Goal: Task Accomplishment & Management: Manage account settings

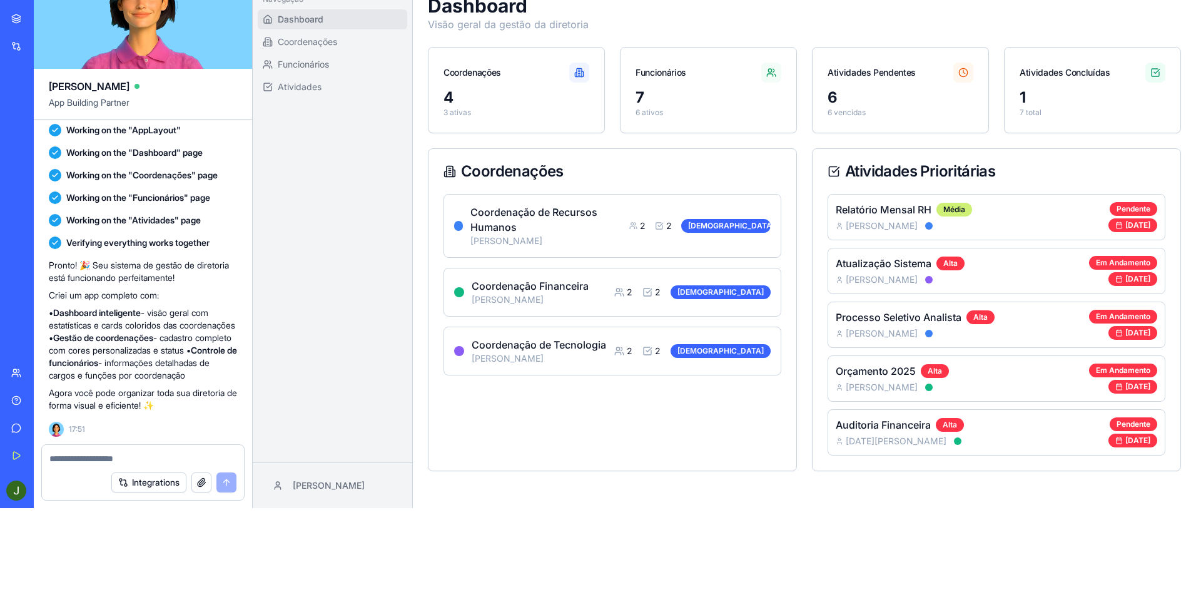
scroll to position [94, 0]
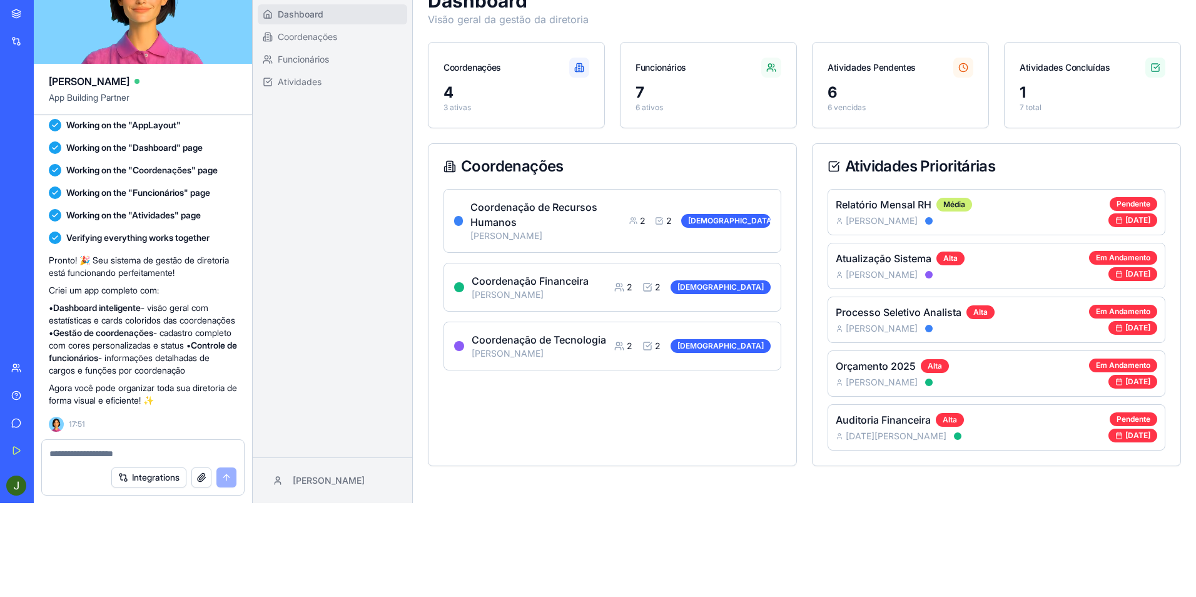
click at [69, 454] on textarea at bounding box center [142, 453] width 187 height 13
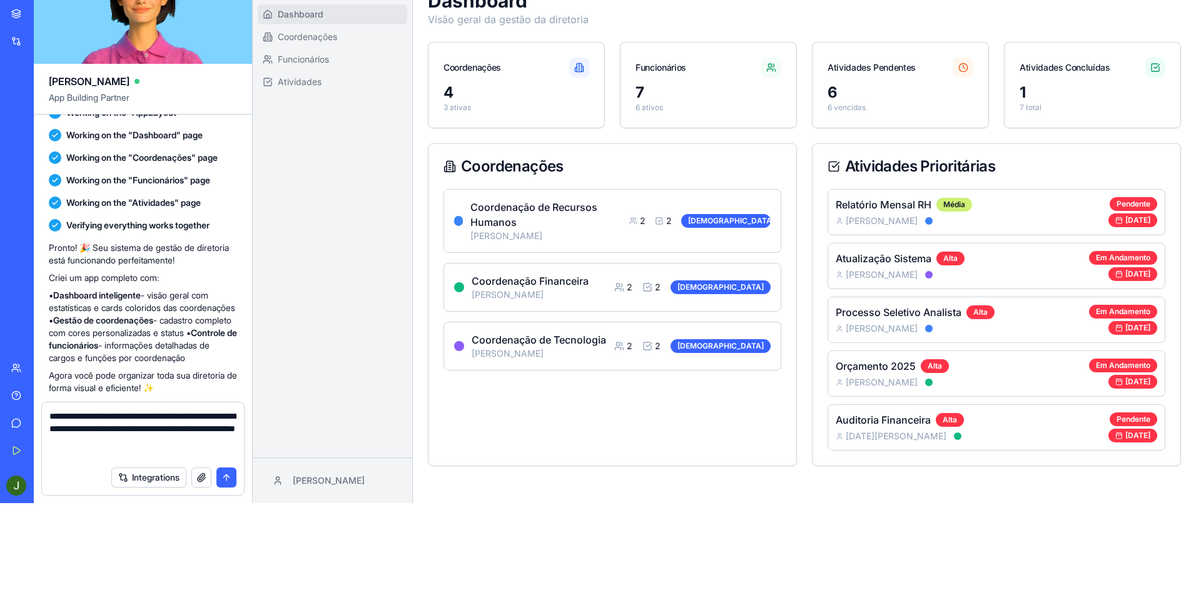
type textarea "**********"
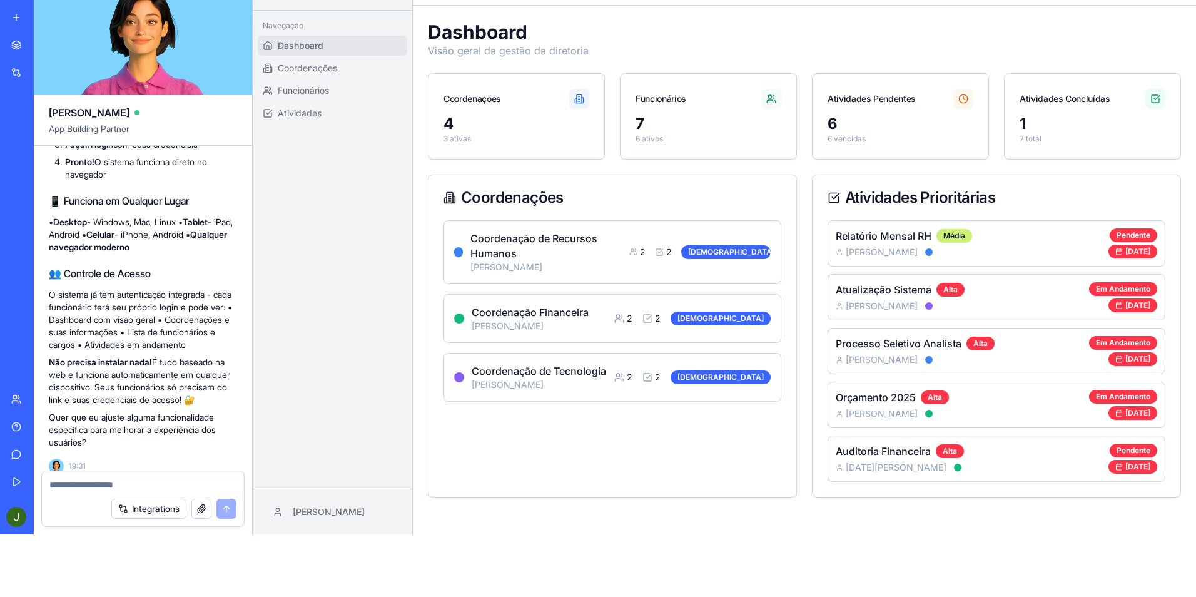
scroll to position [904, 0]
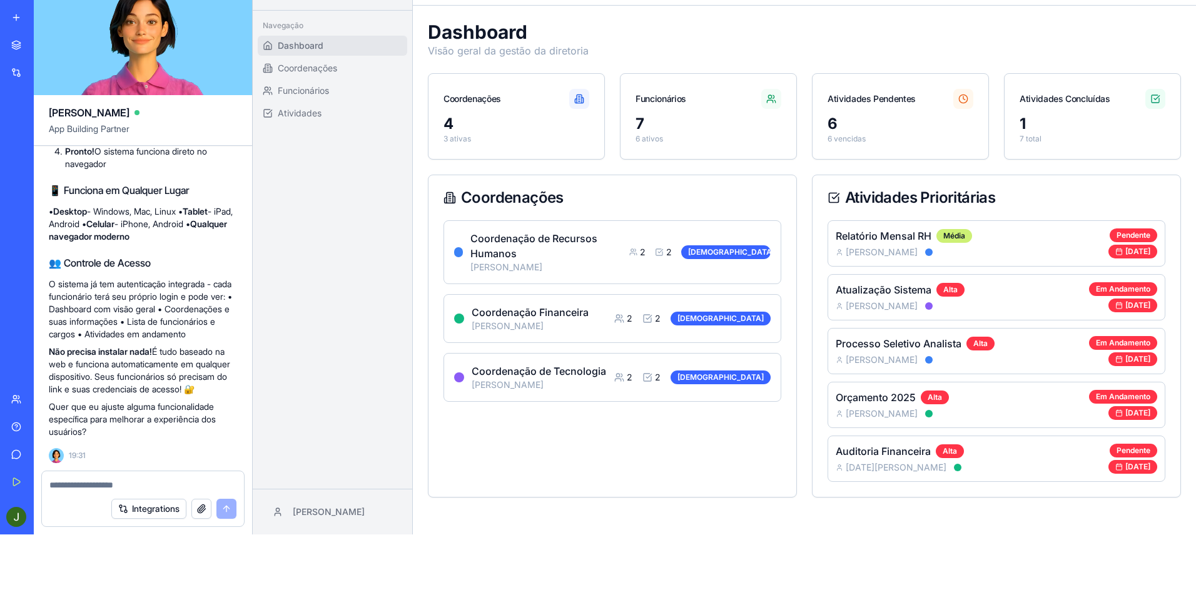
click at [90, 491] on div "Integrations" at bounding box center [143, 508] width 202 height 35
click at [88, 494] on div "Integrations" at bounding box center [143, 508] width 202 height 35
click at [86, 486] on textarea at bounding box center [142, 485] width 187 height 13
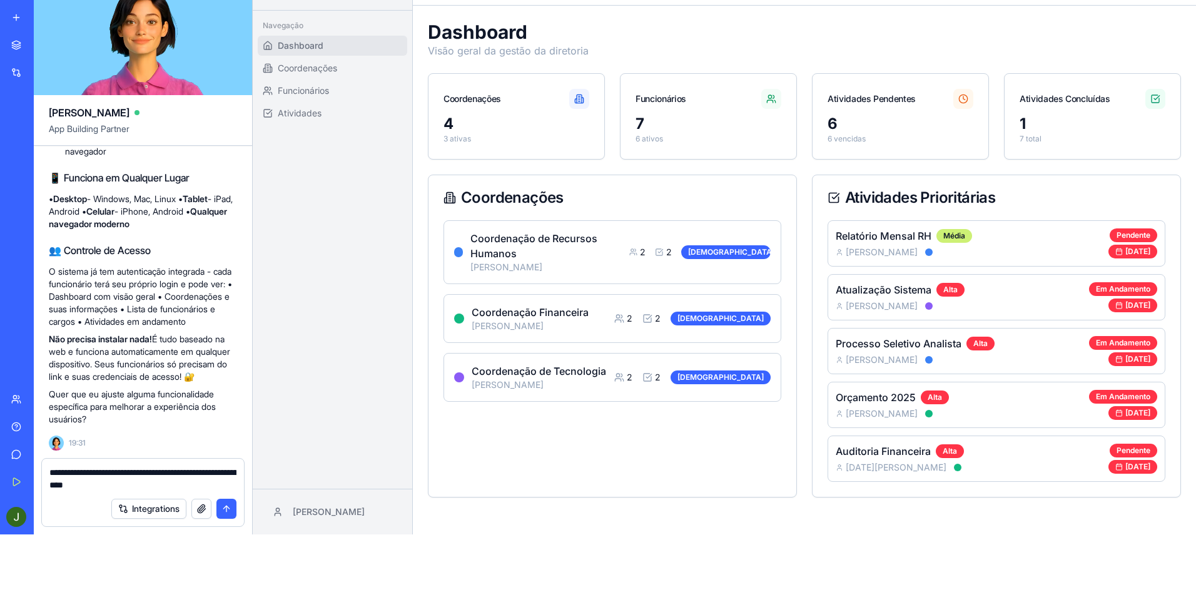
type textarea "**********"
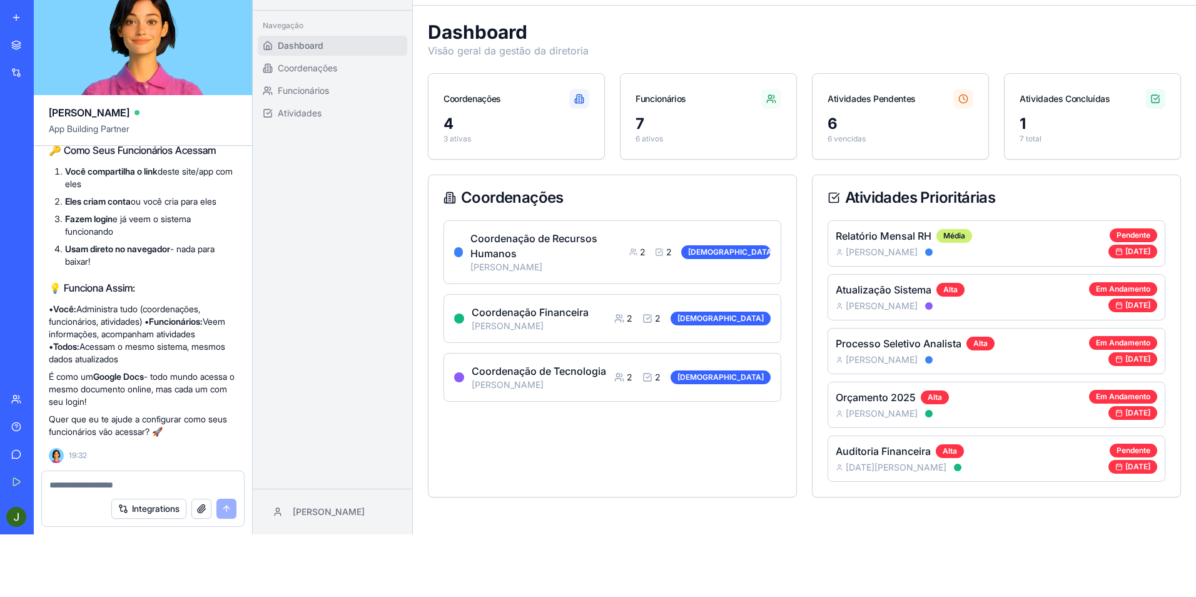
scroll to position [0, 0]
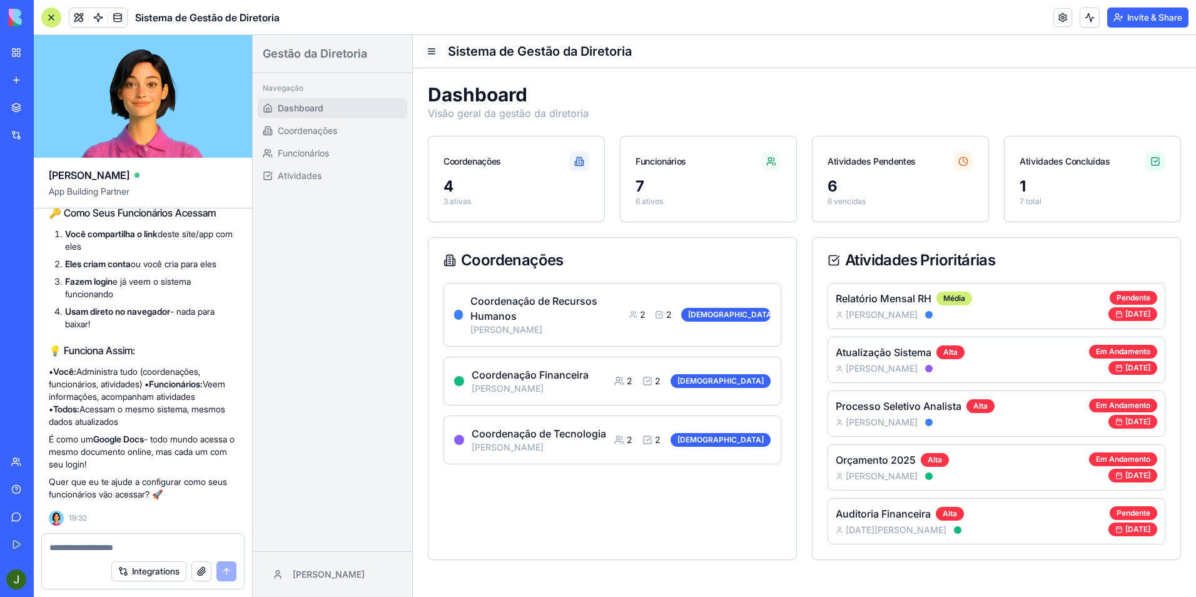
click at [435, 48] on button at bounding box center [432, 52] width 18 height 18
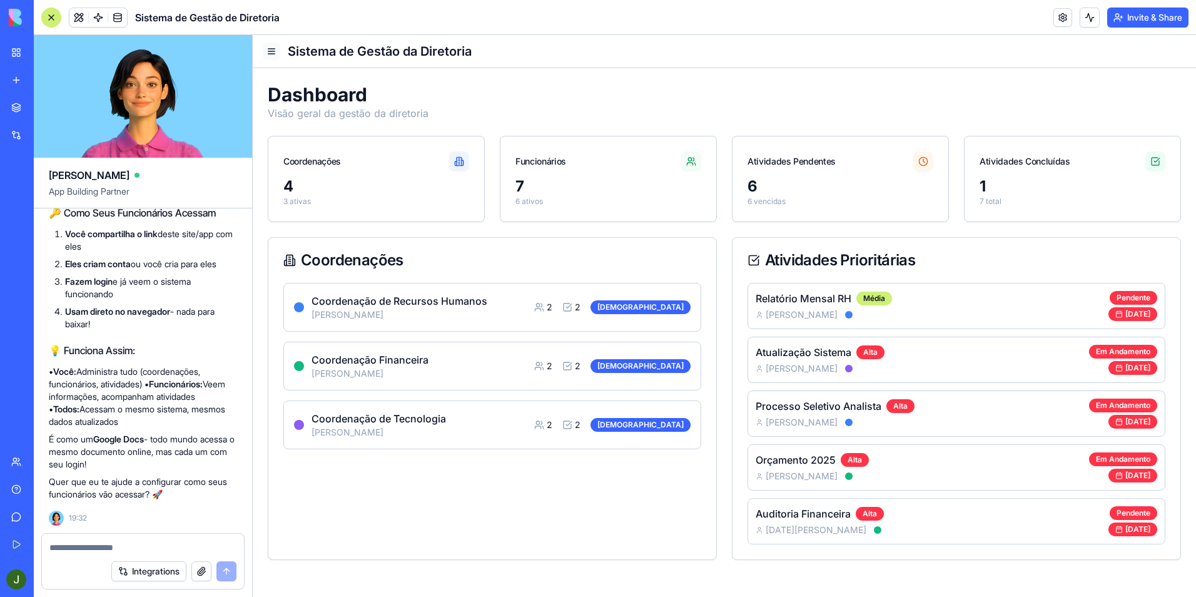
click at [274, 52] on button at bounding box center [272, 52] width 18 height 18
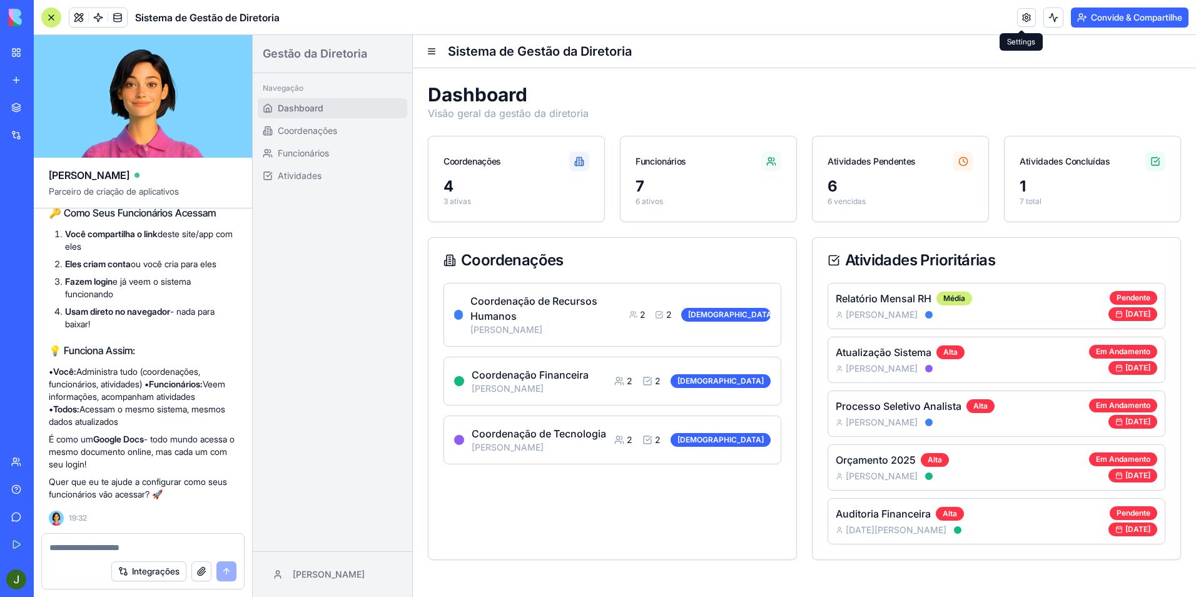
click at [1025, 16] on link at bounding box center [1026, 17] width 19 height 19
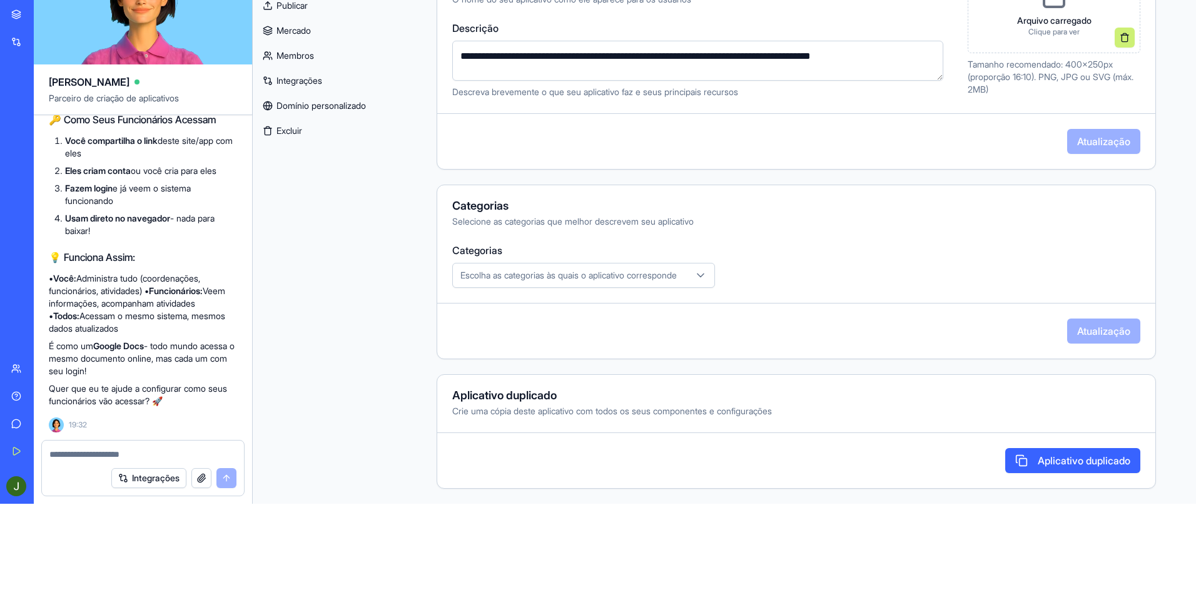
scroll to position [94, 0]
click at [1041, 462] on font "Aplicativo duplicado" at bounding box center [1084, 459] width 93 height 15
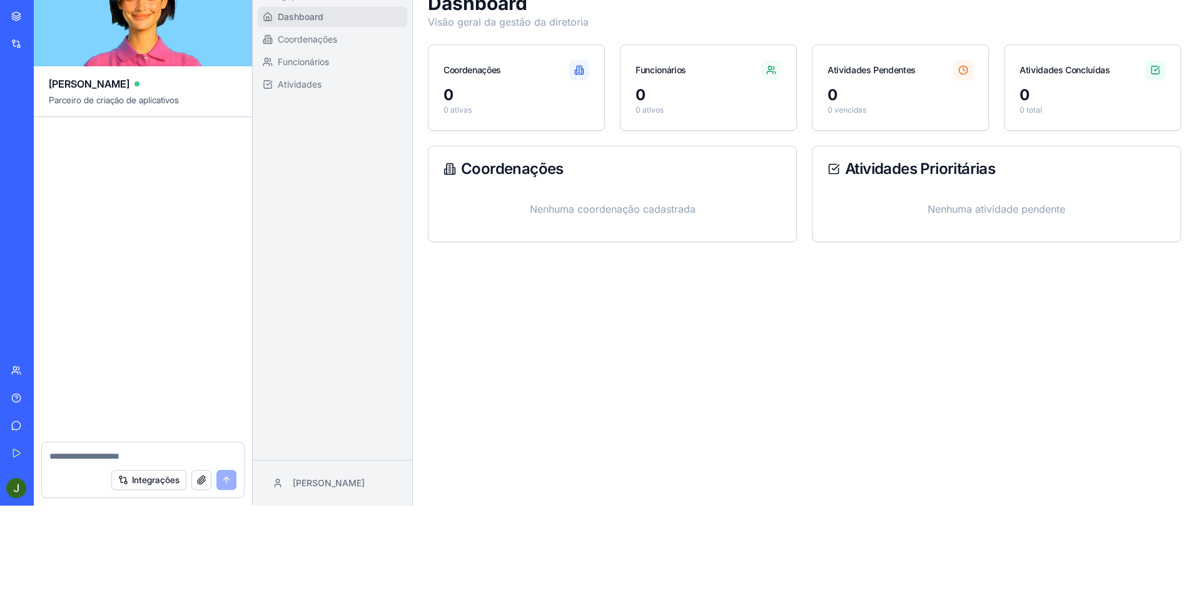
scroll to position [94, 0]
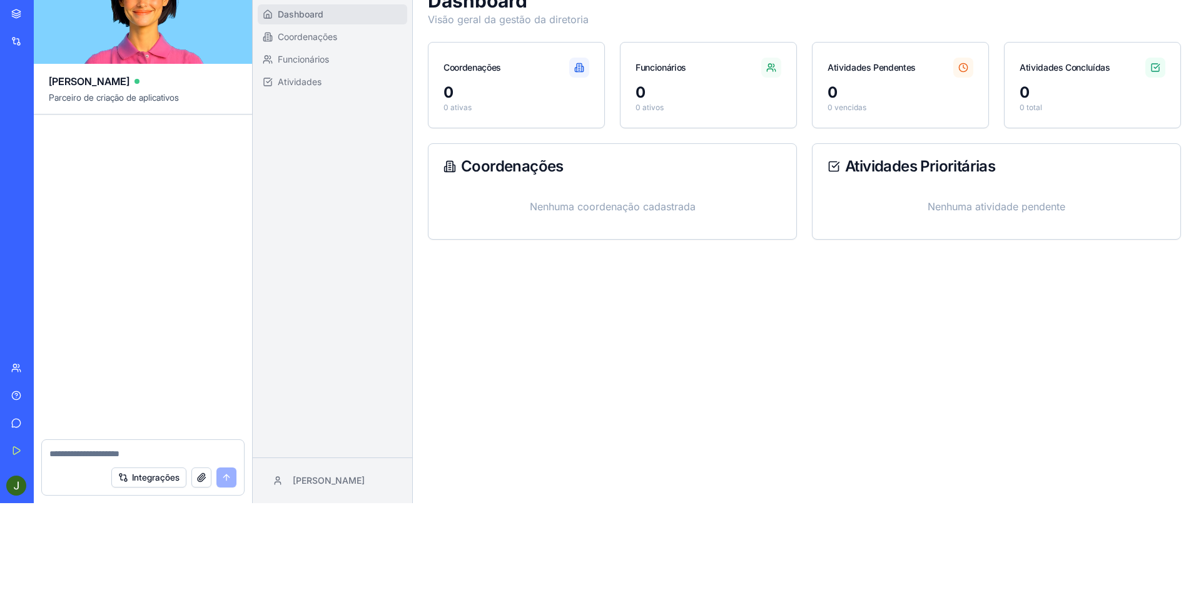
click at [151, 476] on font "Integrações" at bounding box center [156, 477] width 48 height 13
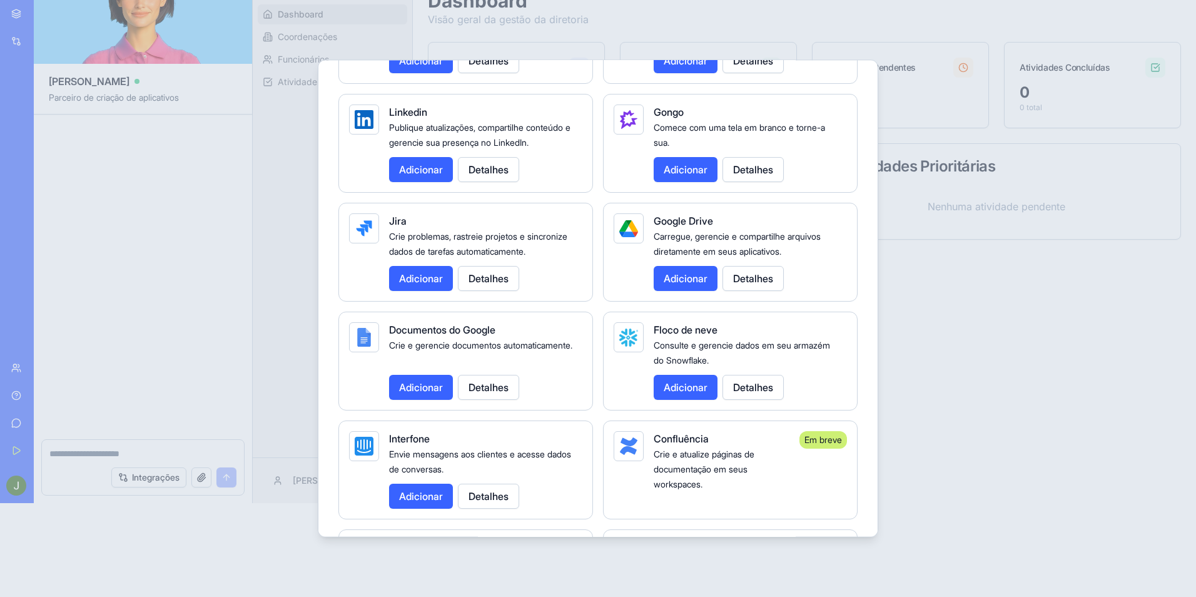
scroll to position [728, 0]
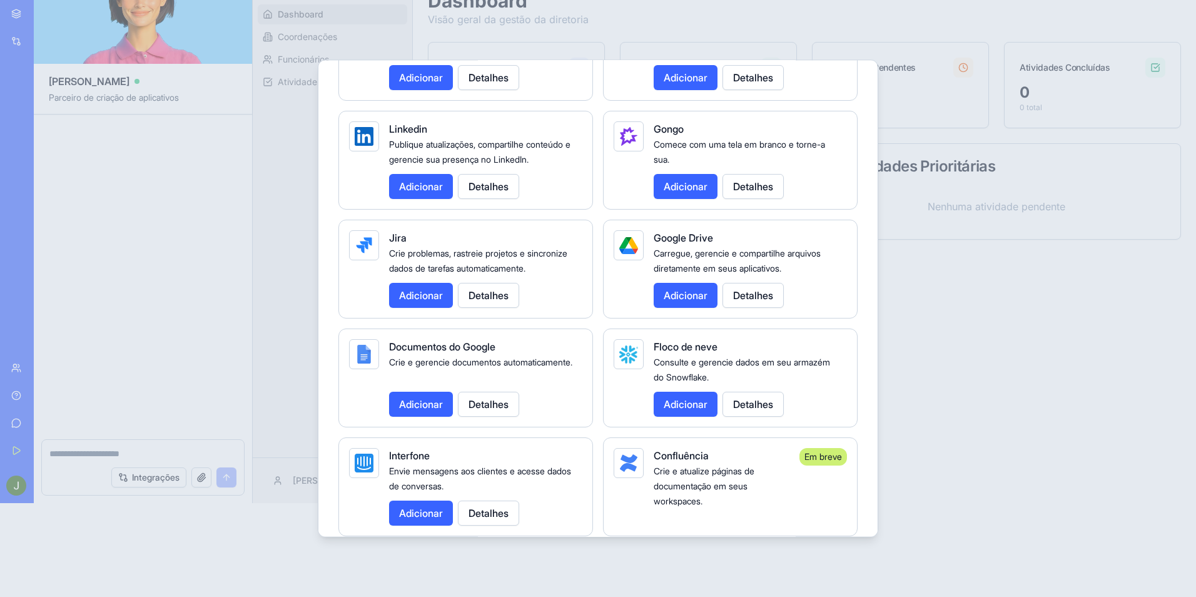
click at [414, 417] on button "Adicionar" at bounding box center [421, 404] width 64 height 25
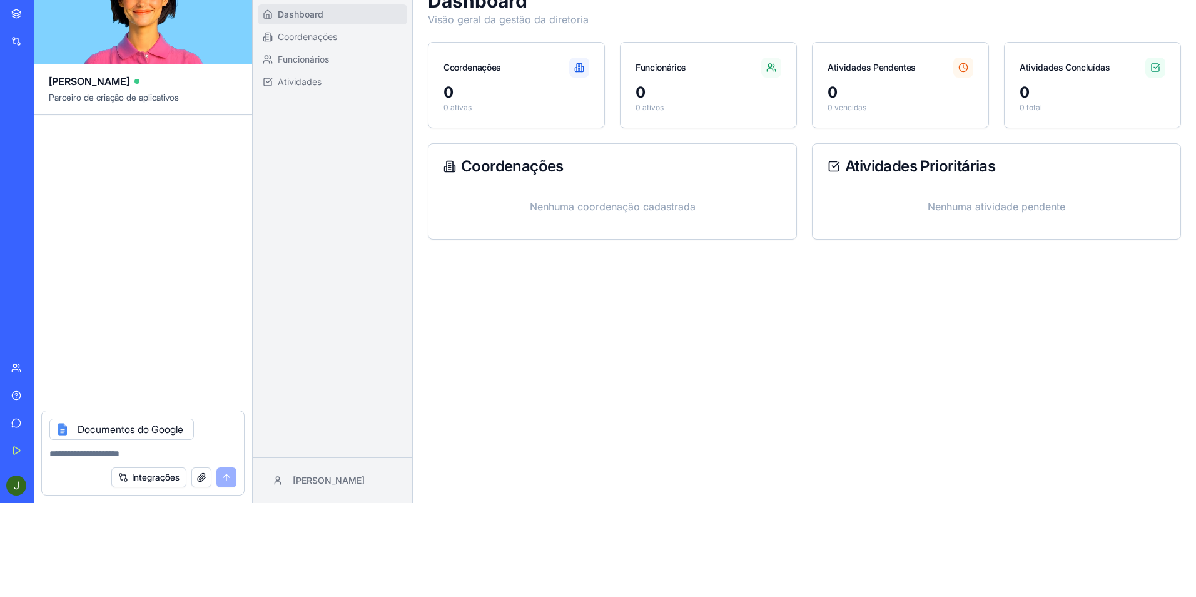
click at [137, 481] on font "Integrações" at bounding box center [156, 477] width 48 height 13
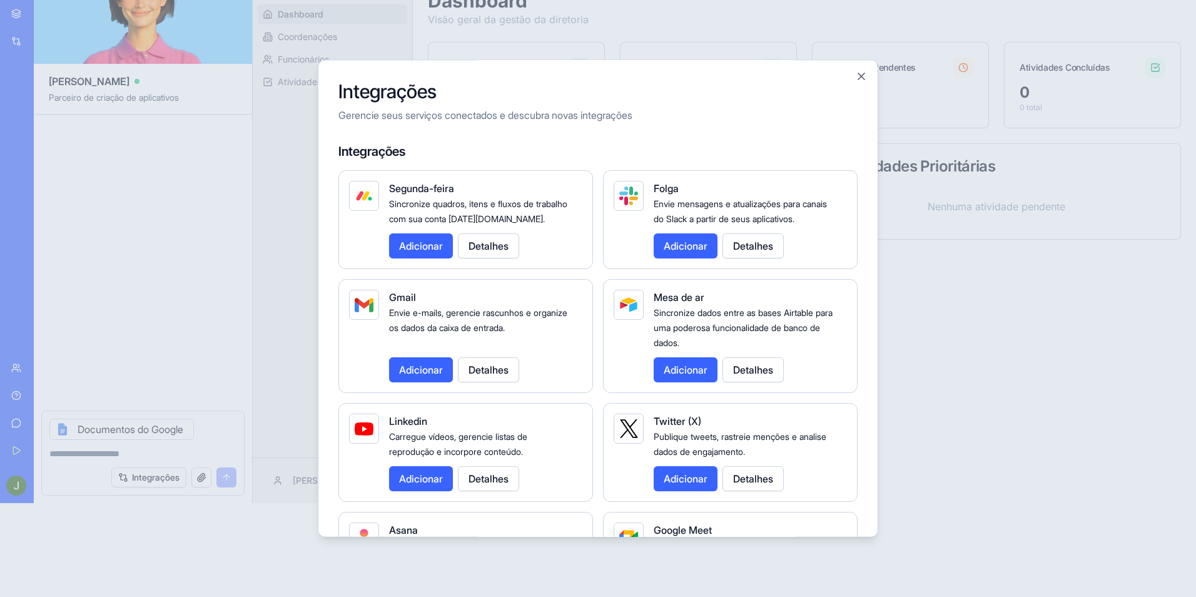
scroll to position [63, 0]
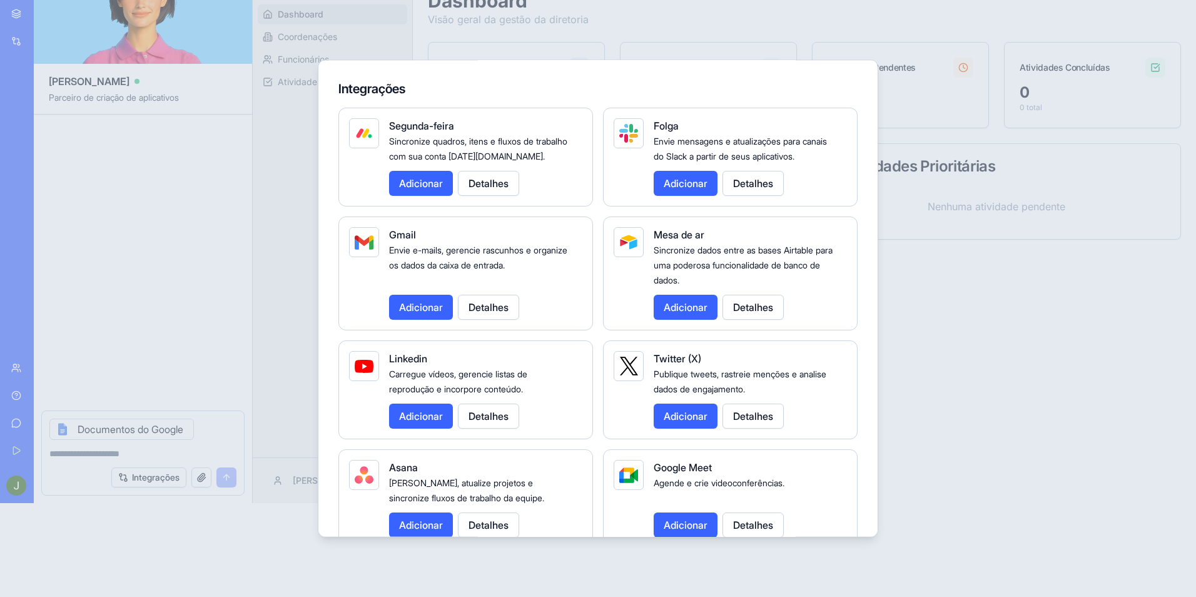
click at [406, 302] on button "Adicionar" at bounding box center [421, 307] width 64 height 25
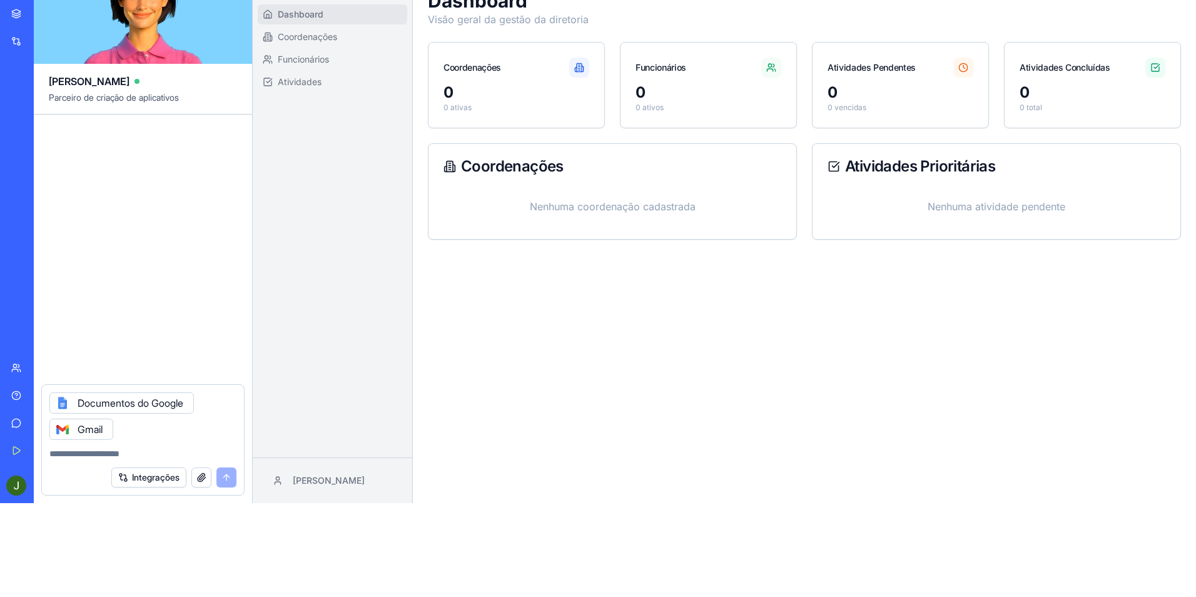
click at [156, 476] on font "Integrações" at bounding box center [156, 477] width 48 height 13
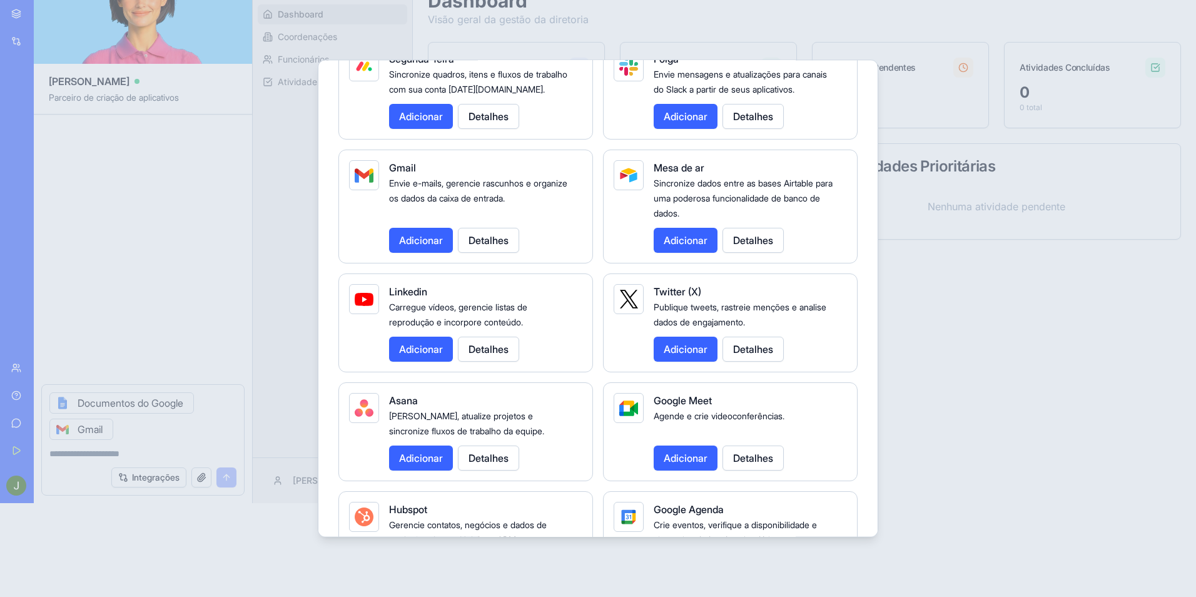
scroll to position [250, 0]
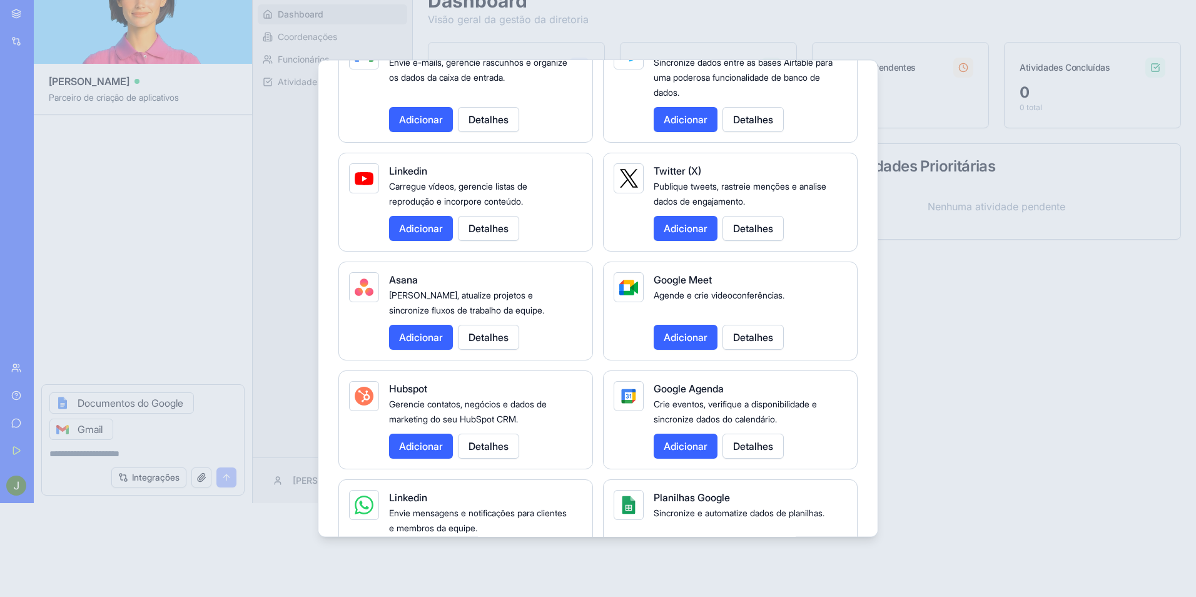
click at [414, 336] on button "Adicionar" at bounding box center [421, 337] width 64 height 25
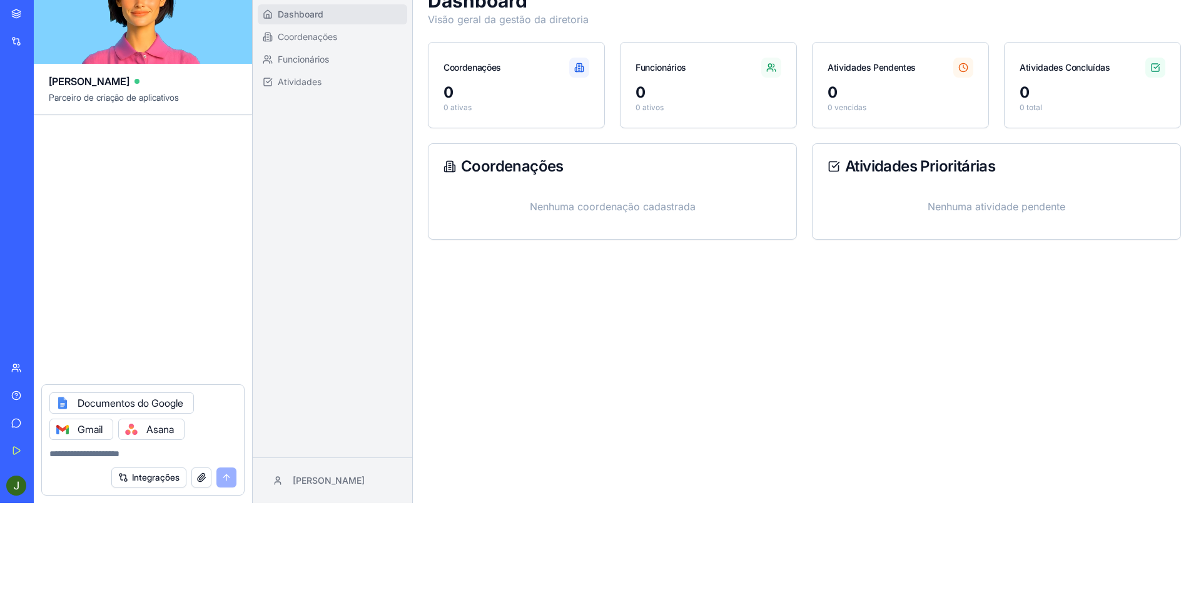
click at [158, 476] on font "Integrações" at bounding box center [156, 477] width 48 height 13
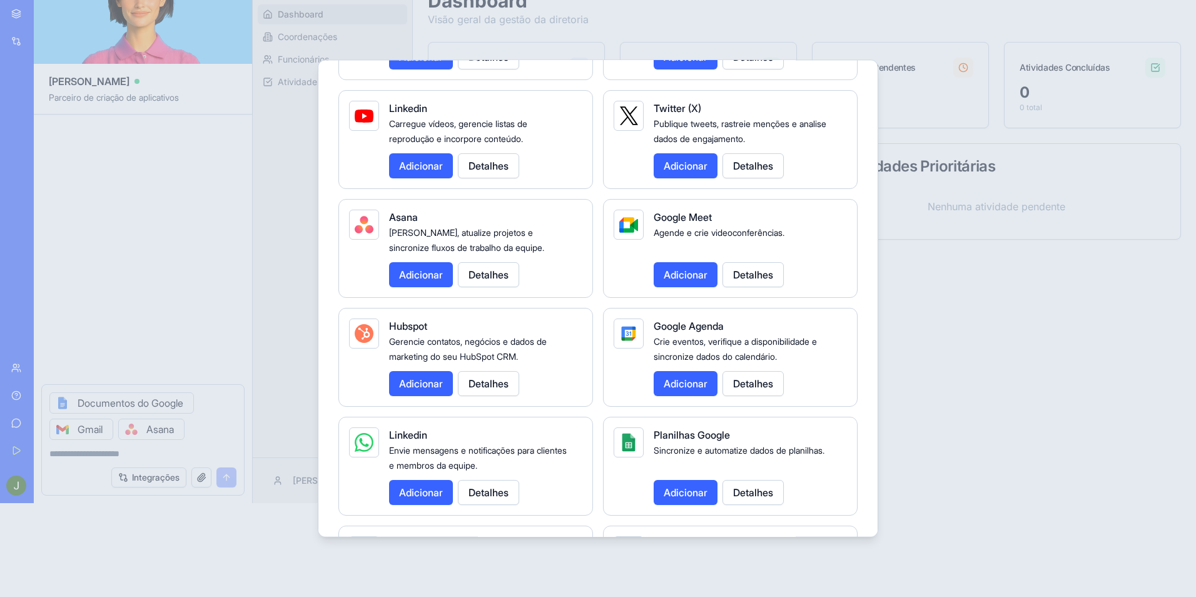
scroll to position [375, 0]
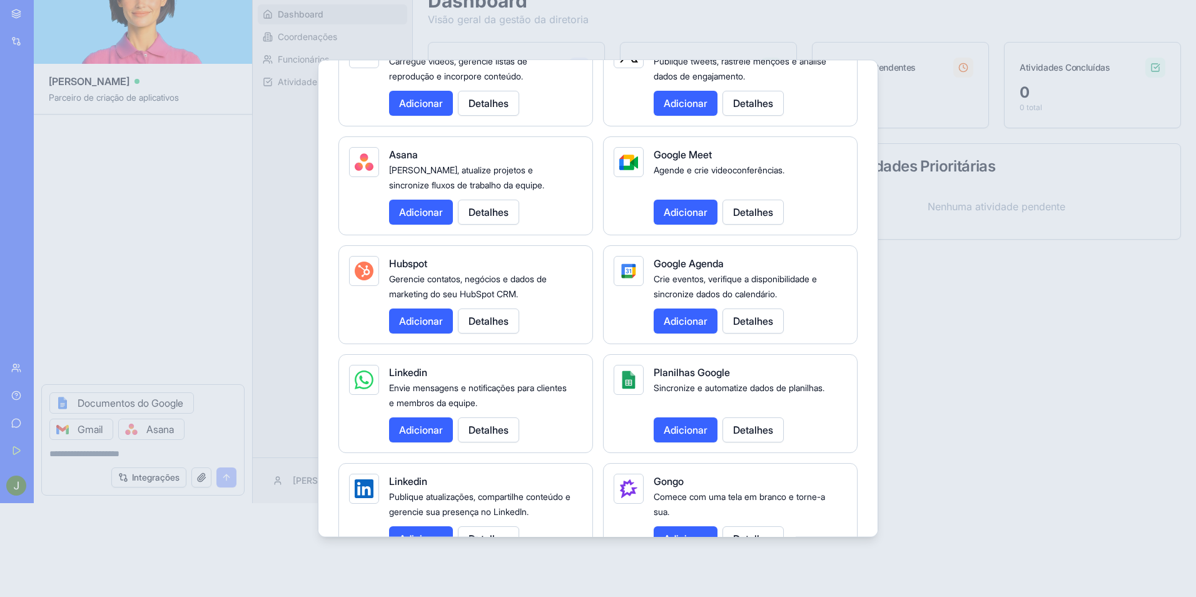
click at [698, 324] on button "Adicionar" at bounding box center [686, 320] width 64 height 25
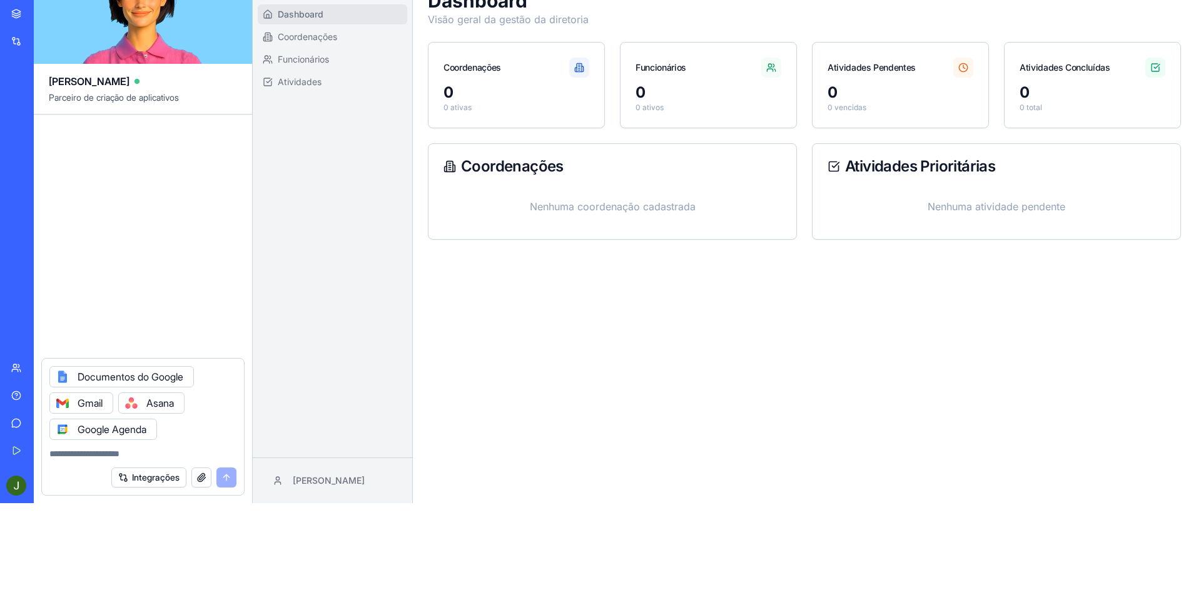
click at [161, 472] on font "Integrações" at bounding box center [156, 477] width 48 height 13
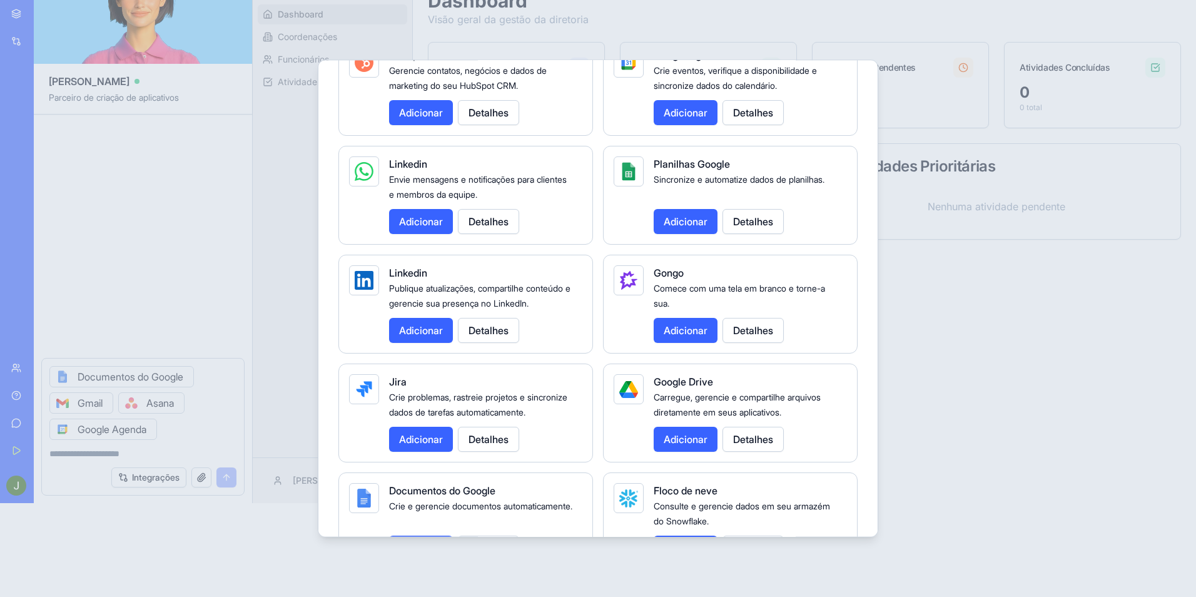
scroll to position [563, 0]
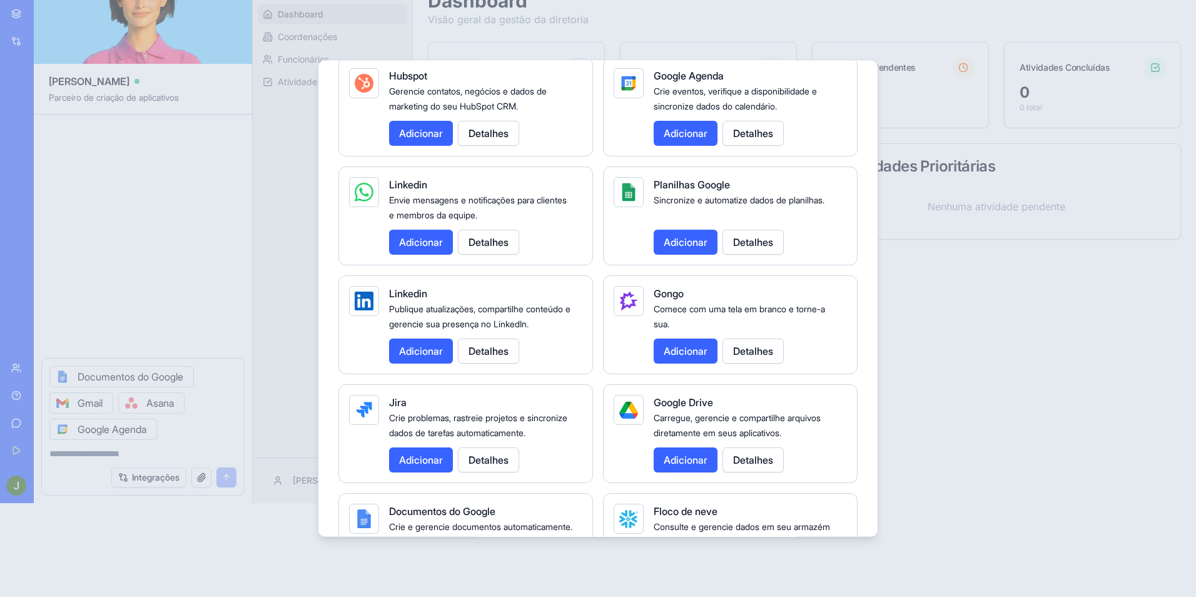
click at [687, 241] on button "Adicionar" at bounding box center [686, 242] width 64 height 25
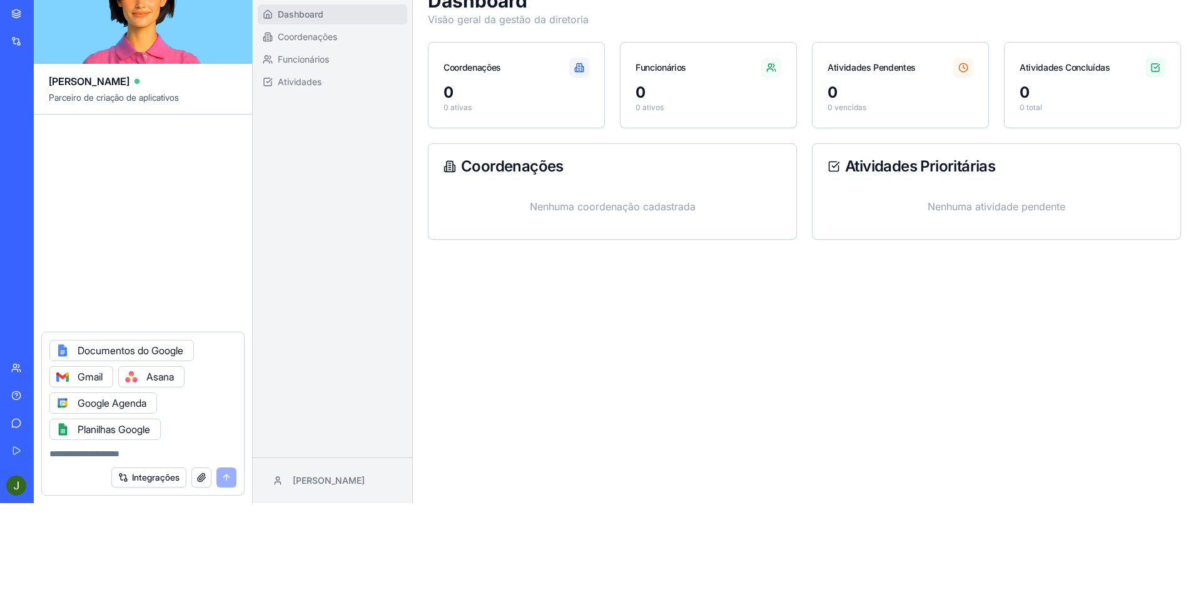
click at [167, 478] on font "Integrações" at bounding box center [156, 477] width 48 height 13
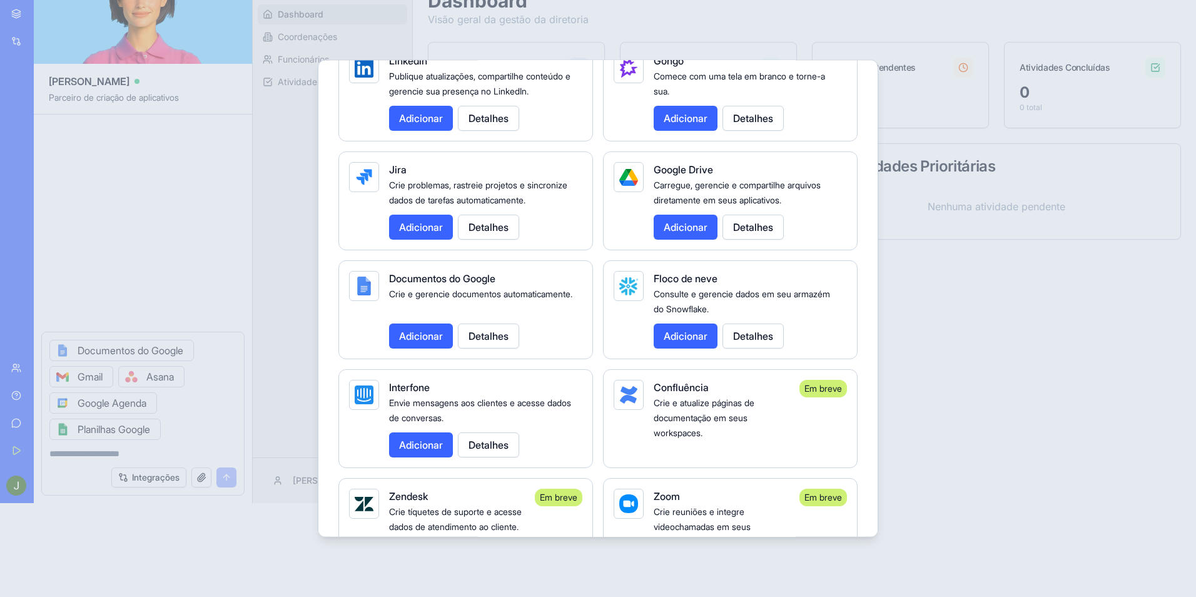
scroll to position [813, 0]
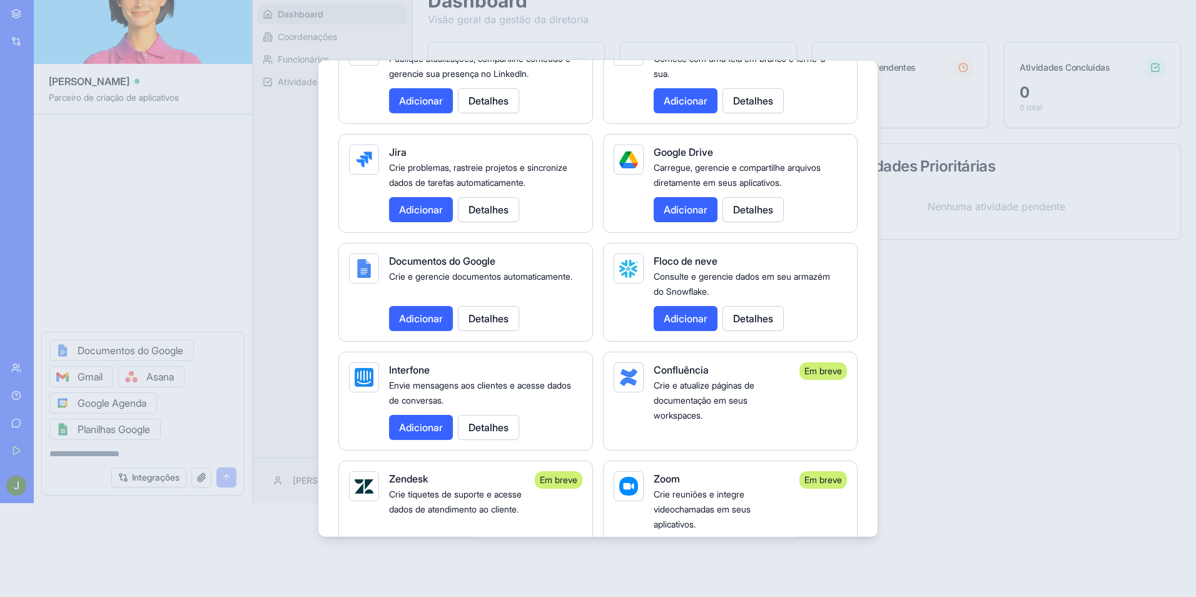
click at [689, 222] on button "Adicionar" at bounding box center [686, 209] width 64 height 25
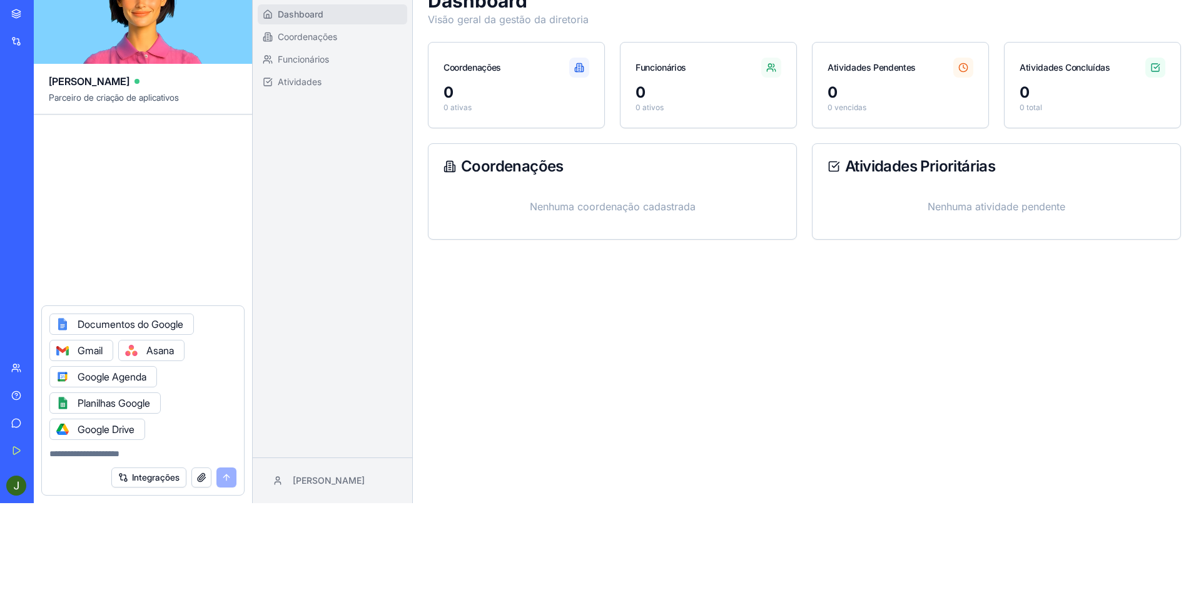
click at [163, 479] on font "Integrações" at bounding box center [156, 477] width 48 height 13
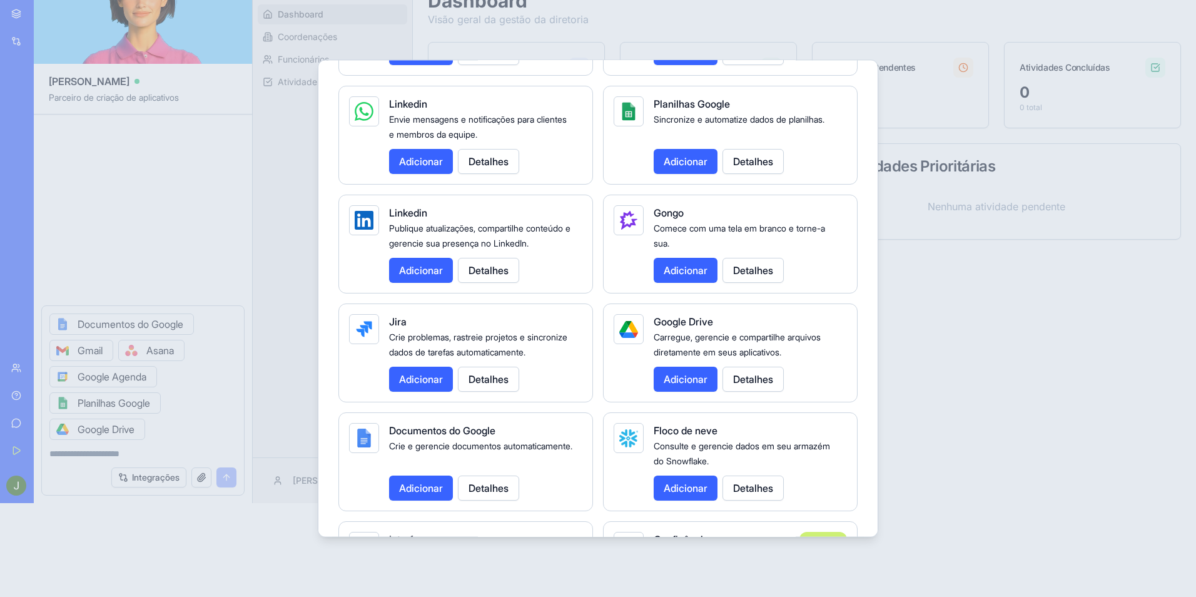
scroll to position [626, 0]
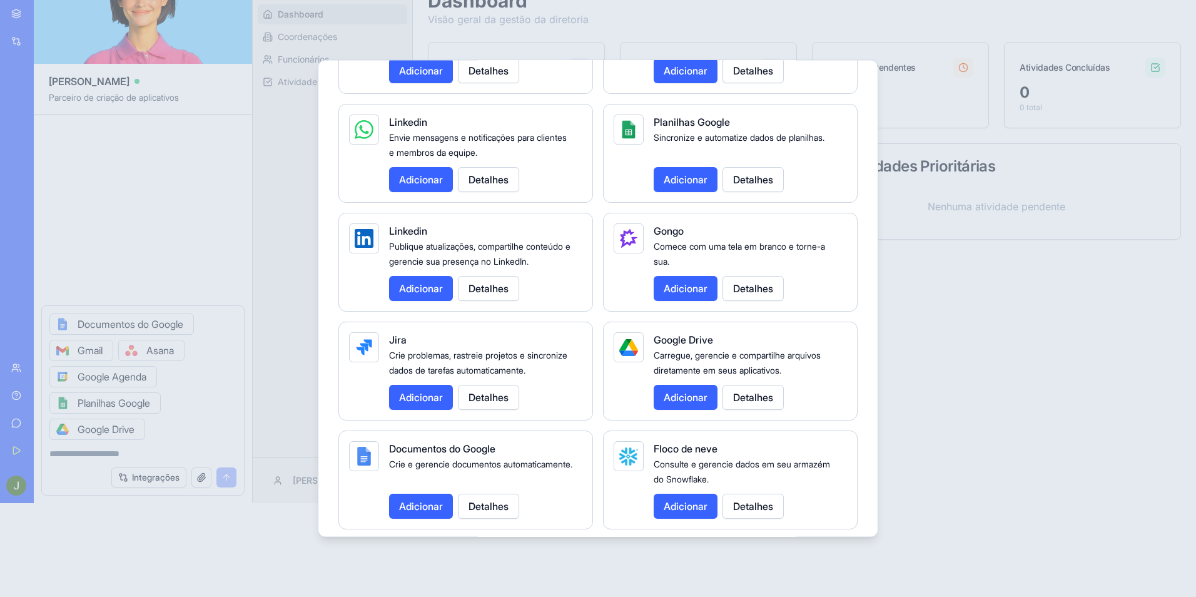
click at [691, 301] on button "Adicionar" at bounding box center [686, 288] width 64 height 25
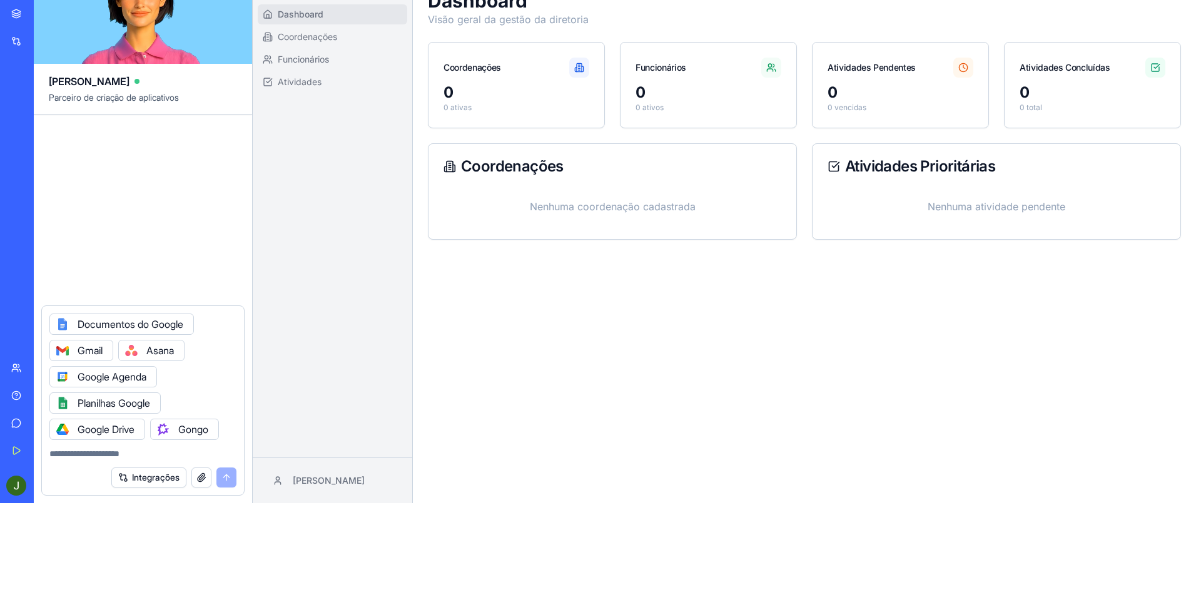
click at [94, 451] on textarea at bounding box center [142, 453] width 187 height 13
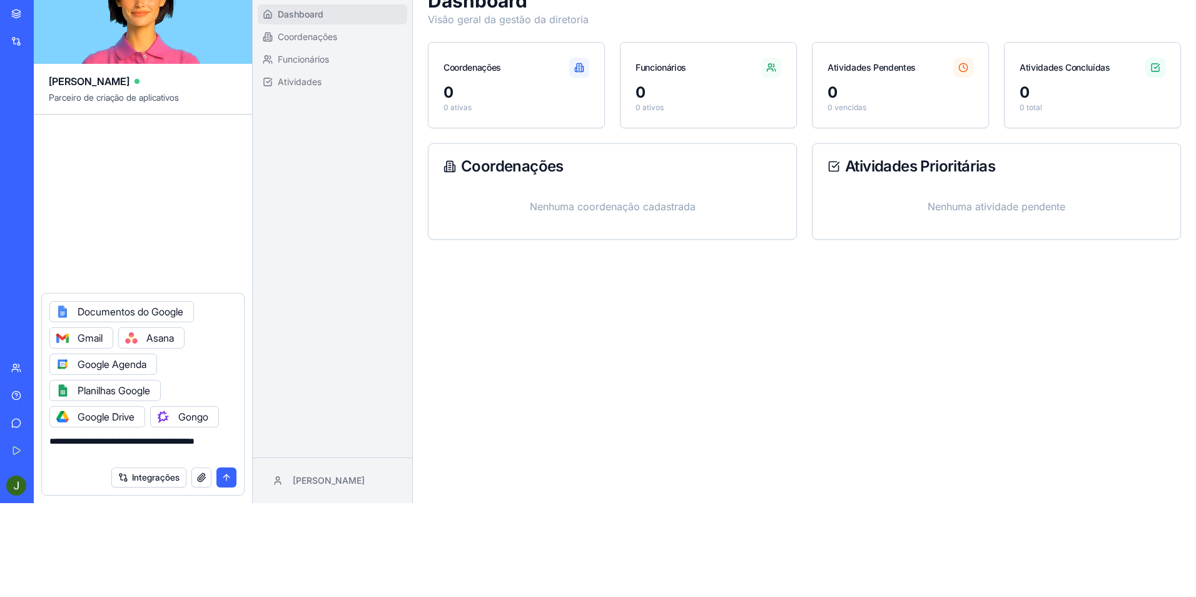
type textarea "**********"
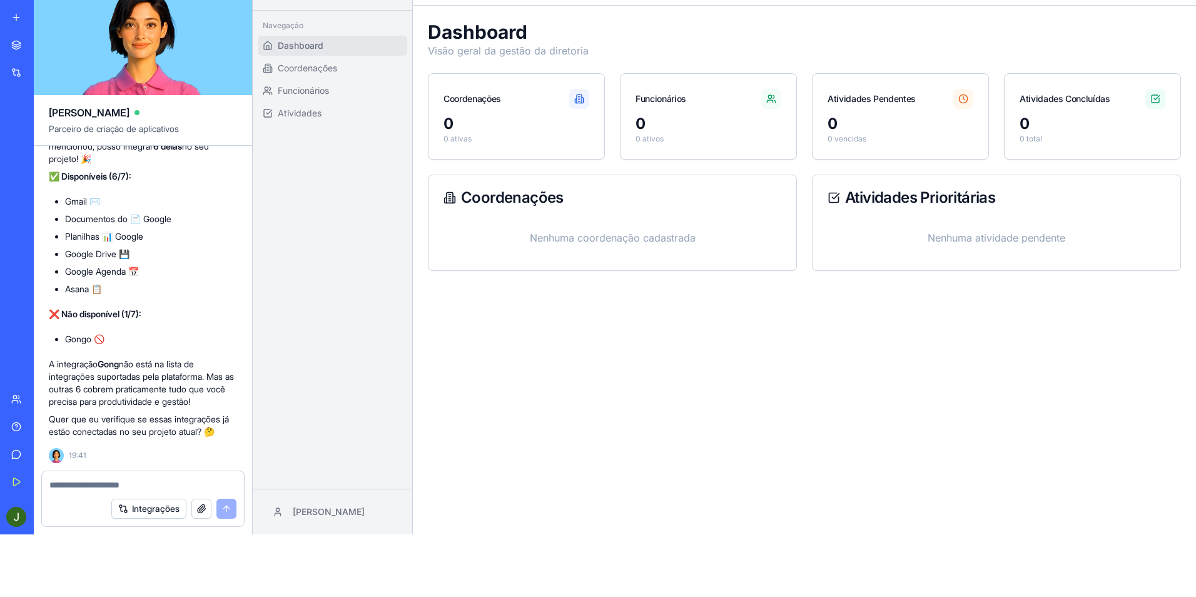
scroll to position [94, 0]
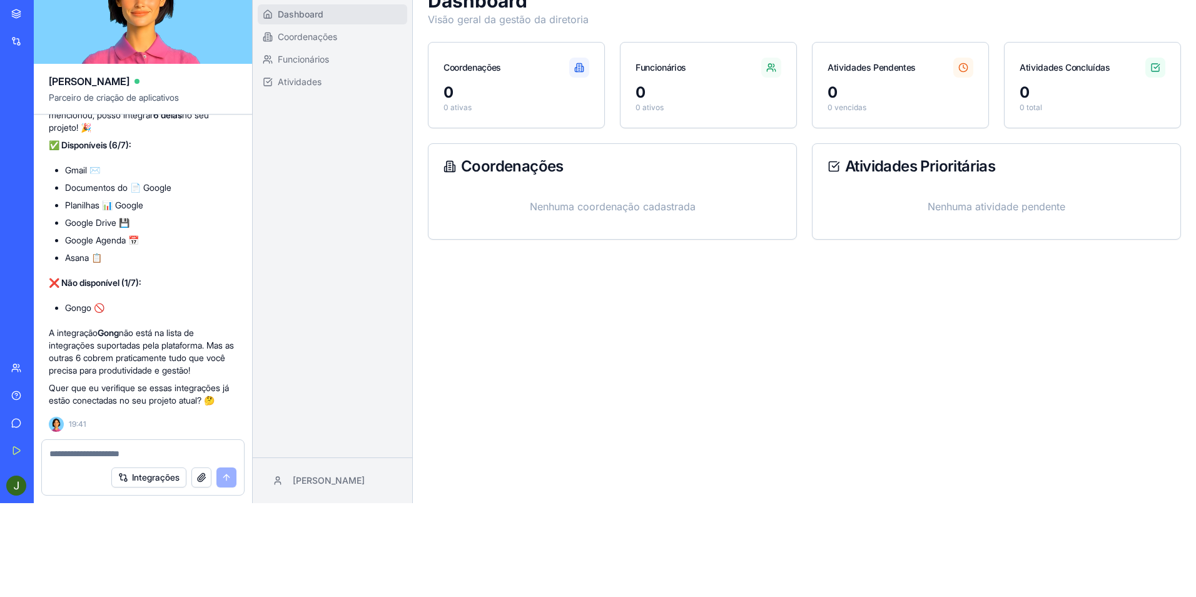
click at [140, 451] on textarea at bounding box center [142, 453] width 187 height 13
type textarea "**********"
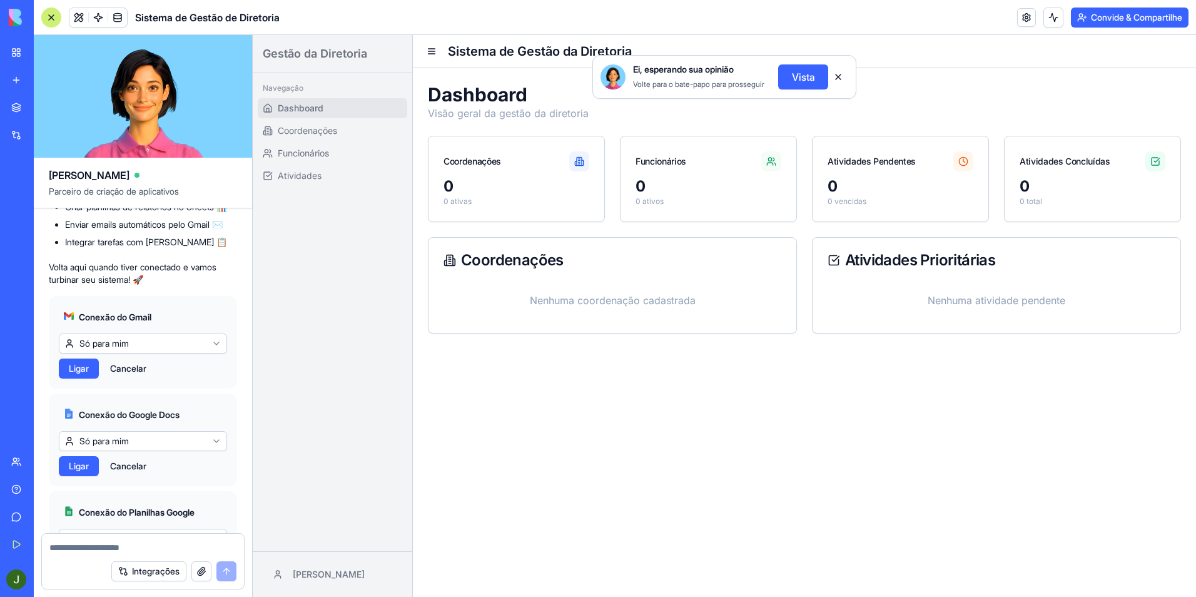
scroll to position [1029, 0]
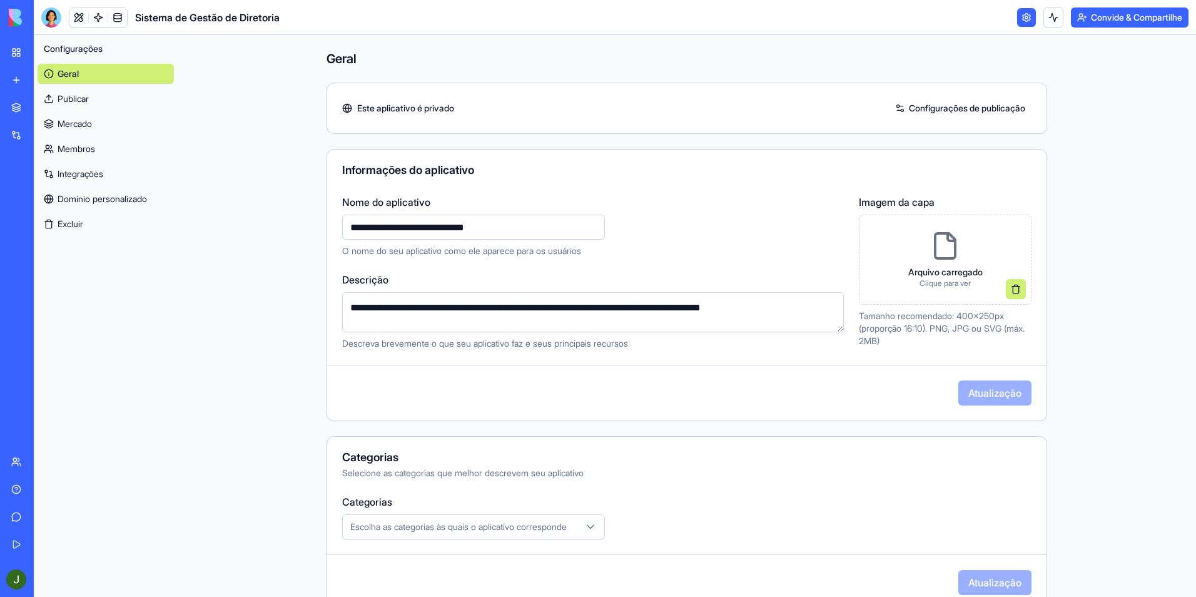
click at [89, 173] on font "Integrações" at bounding box center [81, 174] width 46 height 13
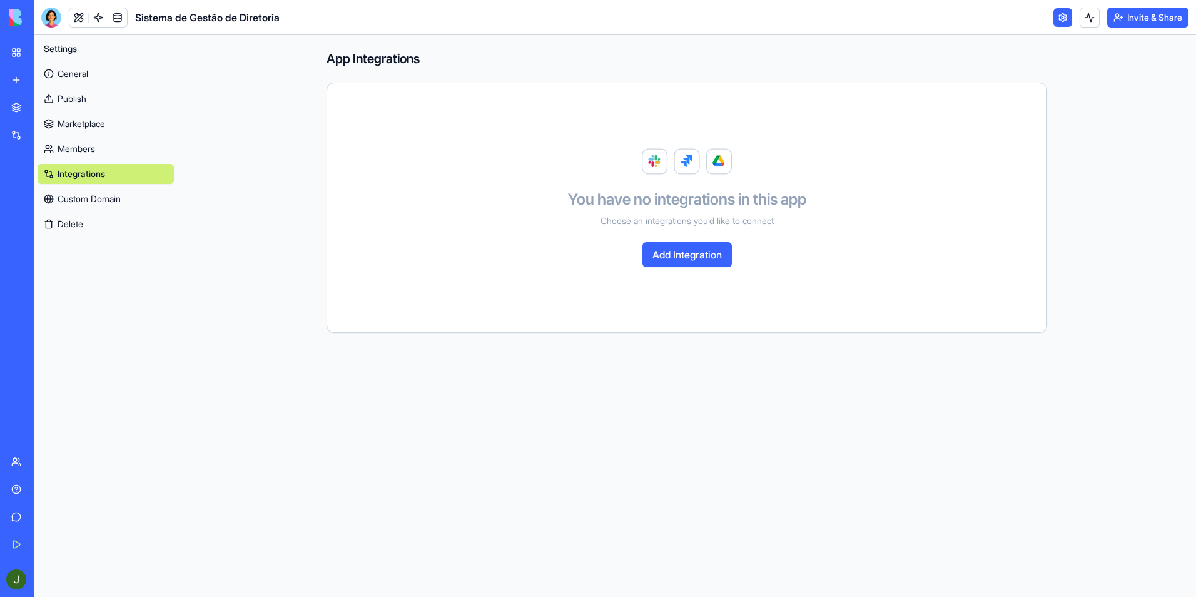
click at [670, 257] on button "Add Integration" at bounding box center [687, 254] width 89 height 25
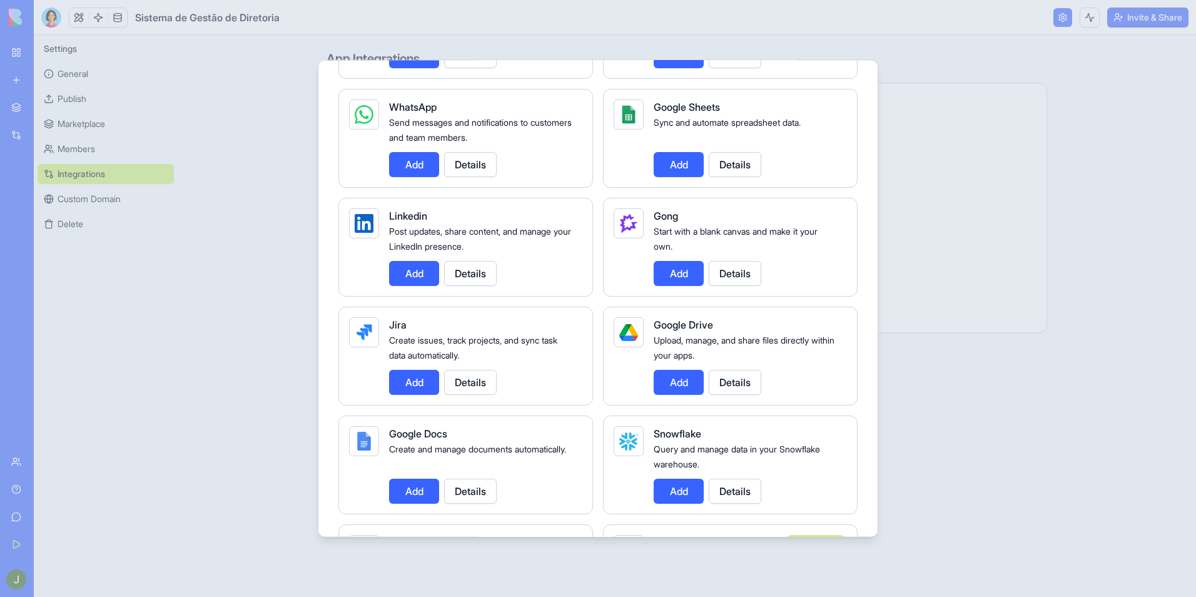
scroll to position [688, 0]
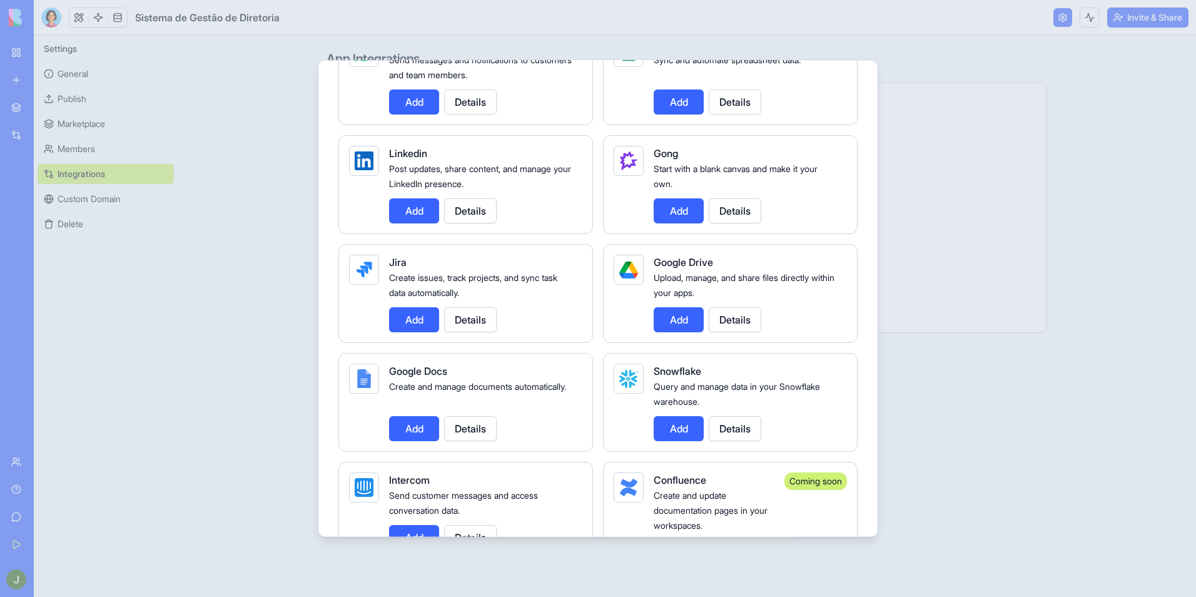
click at [411, 427] on button "Add" at bounding box center [414, 428] width 50 height 25
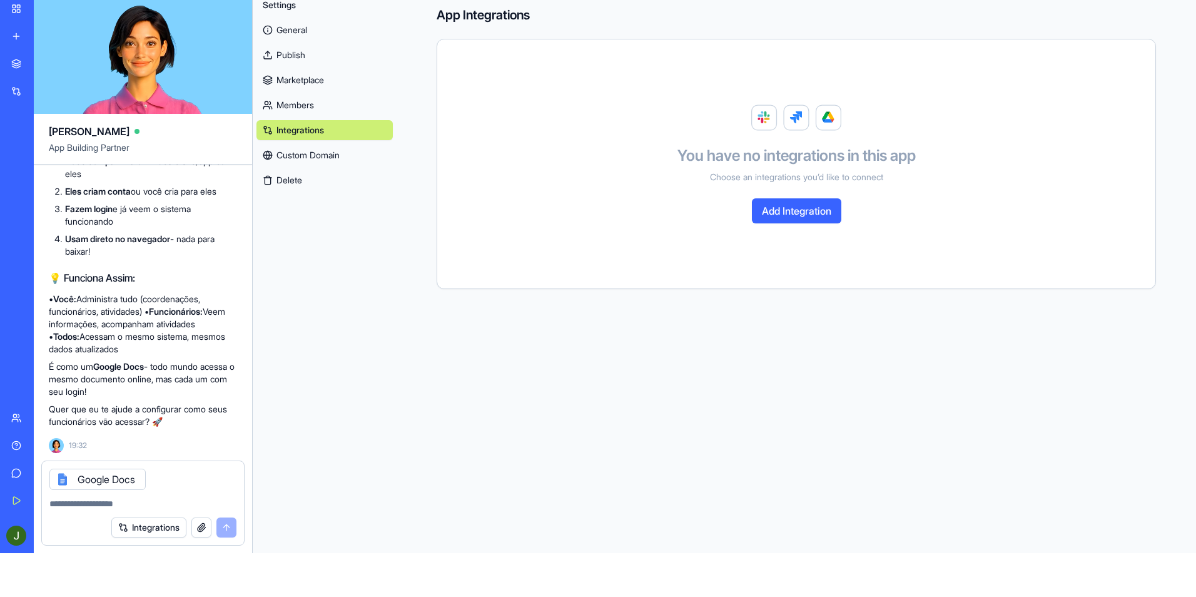
scroll to position [94, 0]
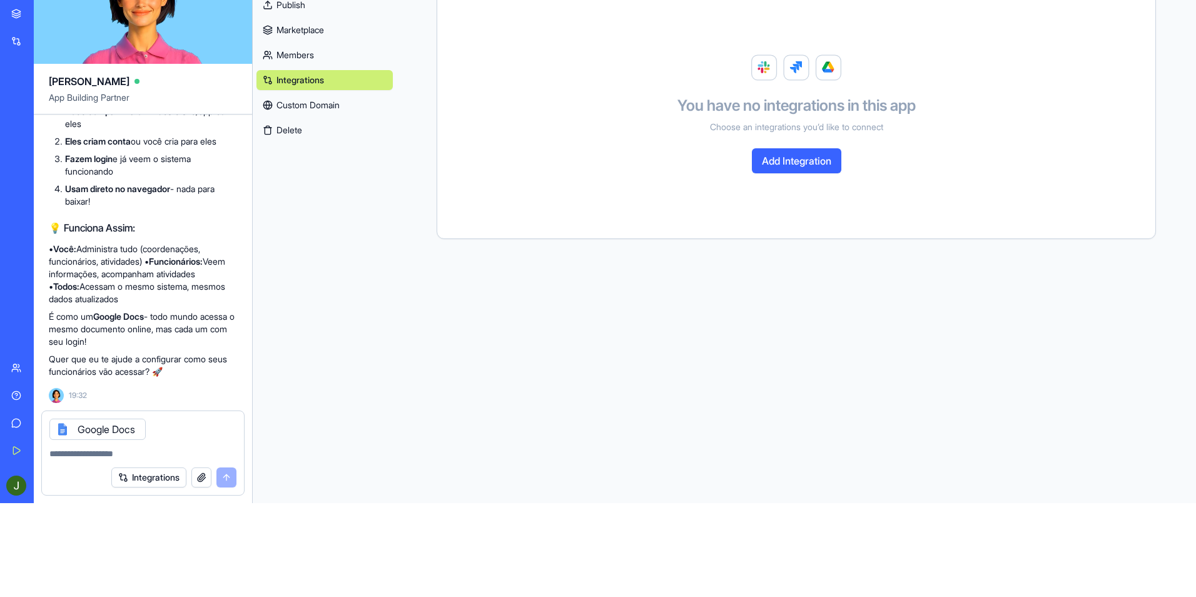
click at [99, 450] on textarea at bounding box center [142, 453] width 187 height 13
click at [145, 470] on button "Integrations" at bounding box center [148, 477] width 75 height 20
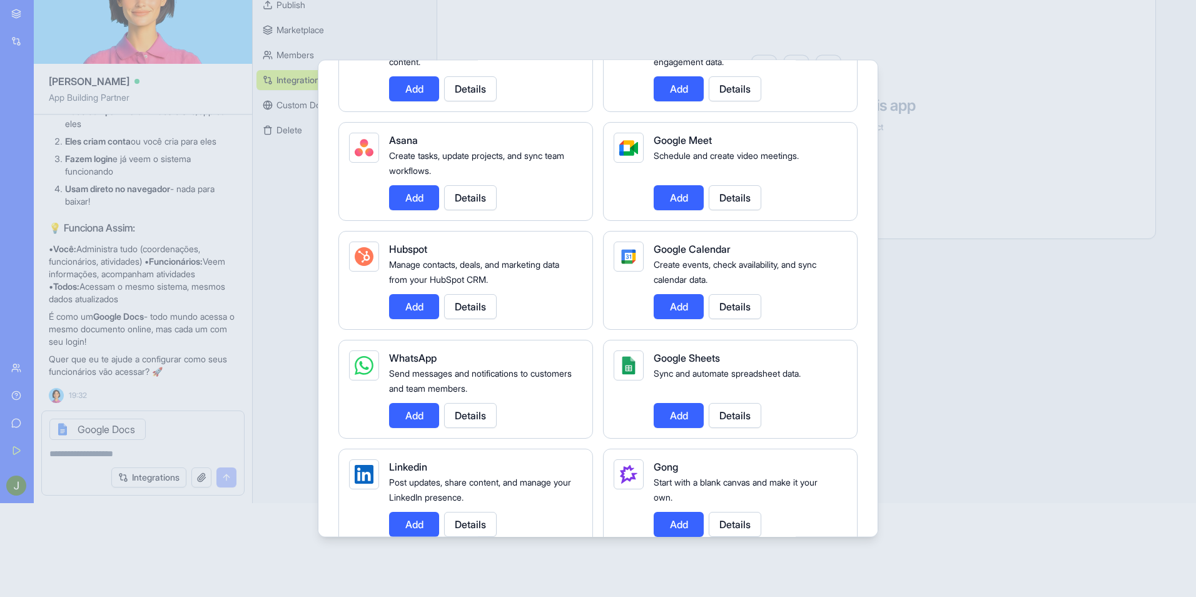
scroll to position [375, 0]
click at [670, 417] on button "Add" at bounding box center [679, 414] width 50 height 25
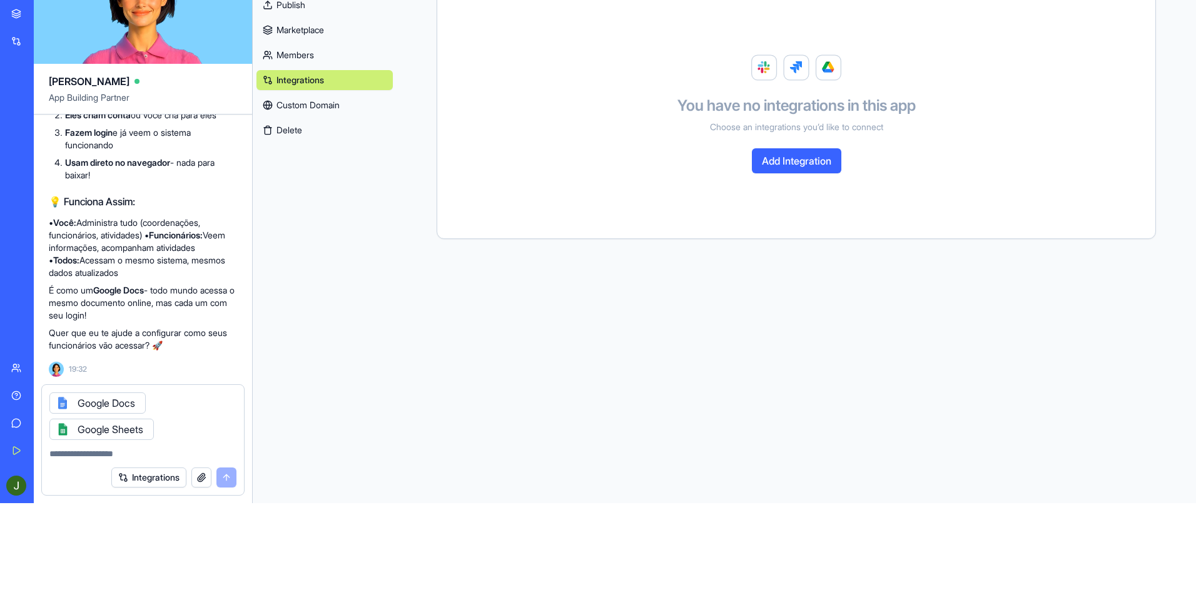
click at [161, 481] on button "Integrations" at bounding box center [148, 477] width 75 height 20
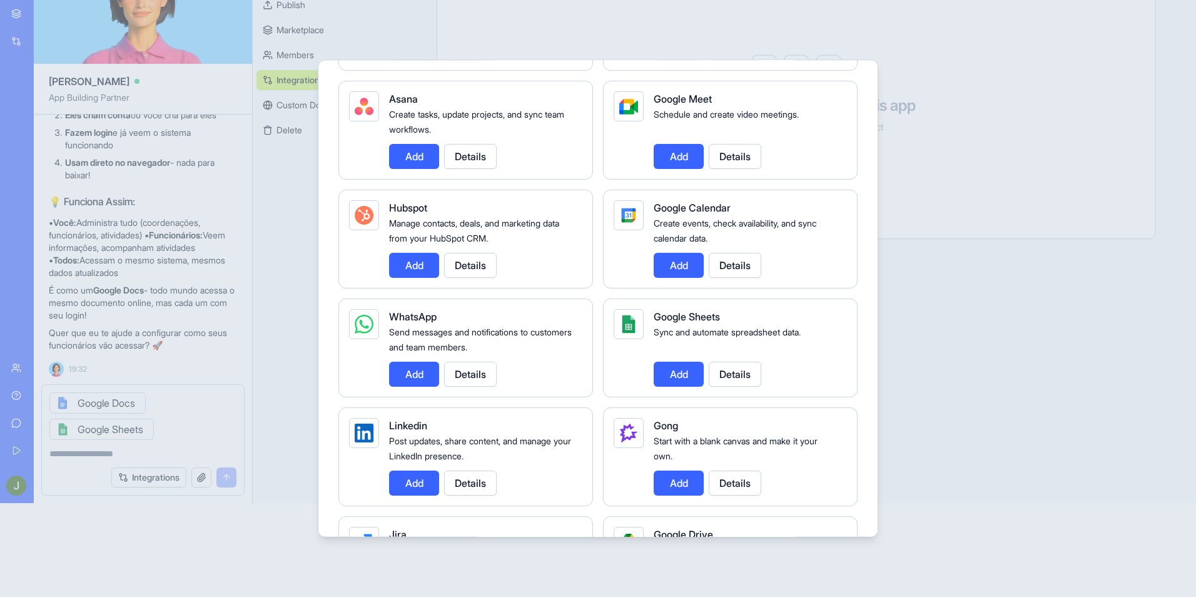
scroll to position [438, 0]
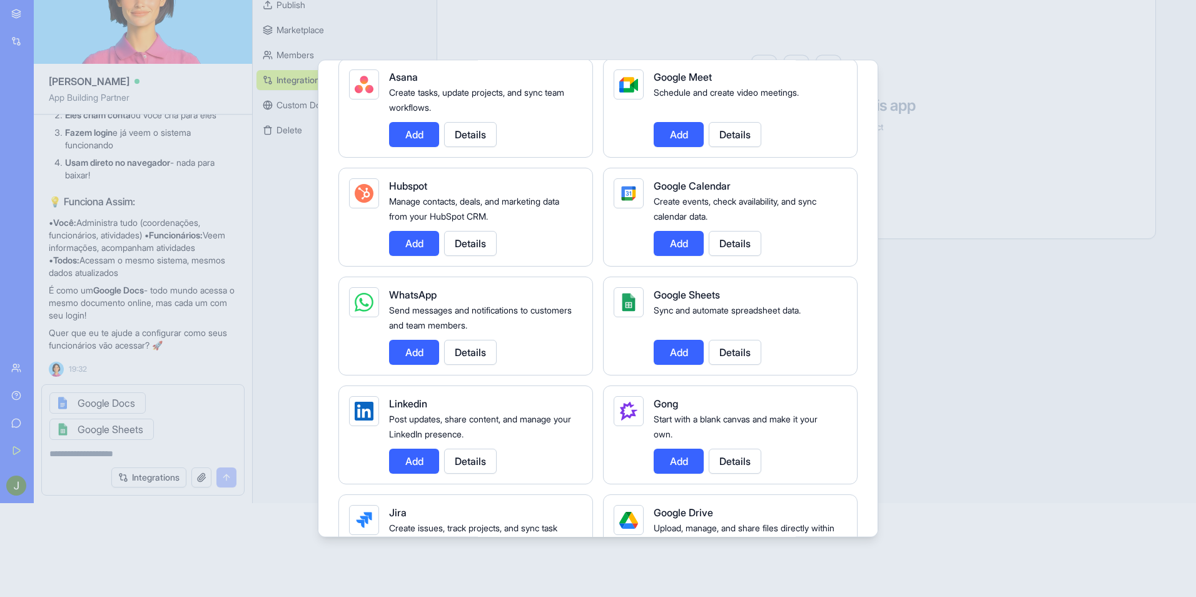
click at [672, 242] on button "Add" at bounding box center [679, 243] width 50 height 25
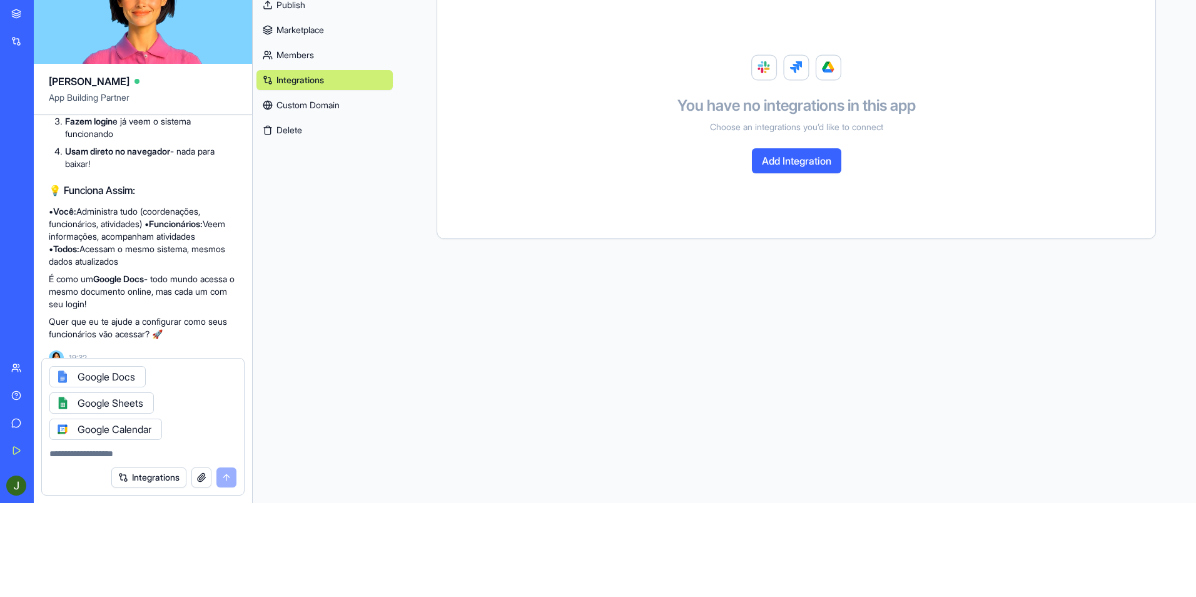
click at [150, 479] on button "Integrations" at bounding box center [148, 477] width 75 height 20
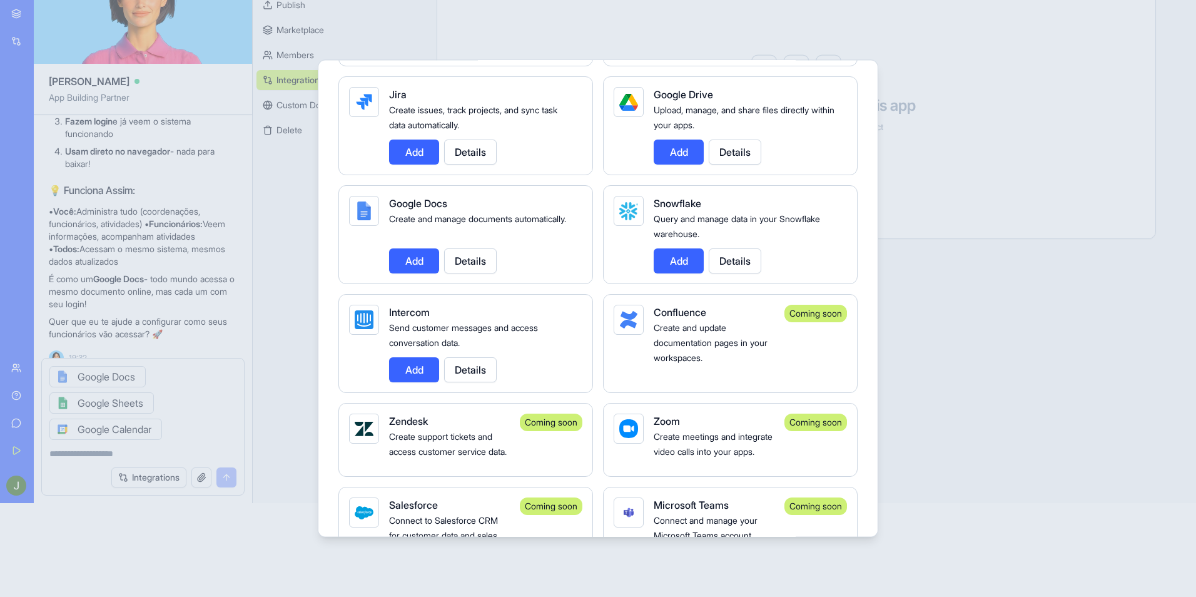
scroll to position [876, 0]
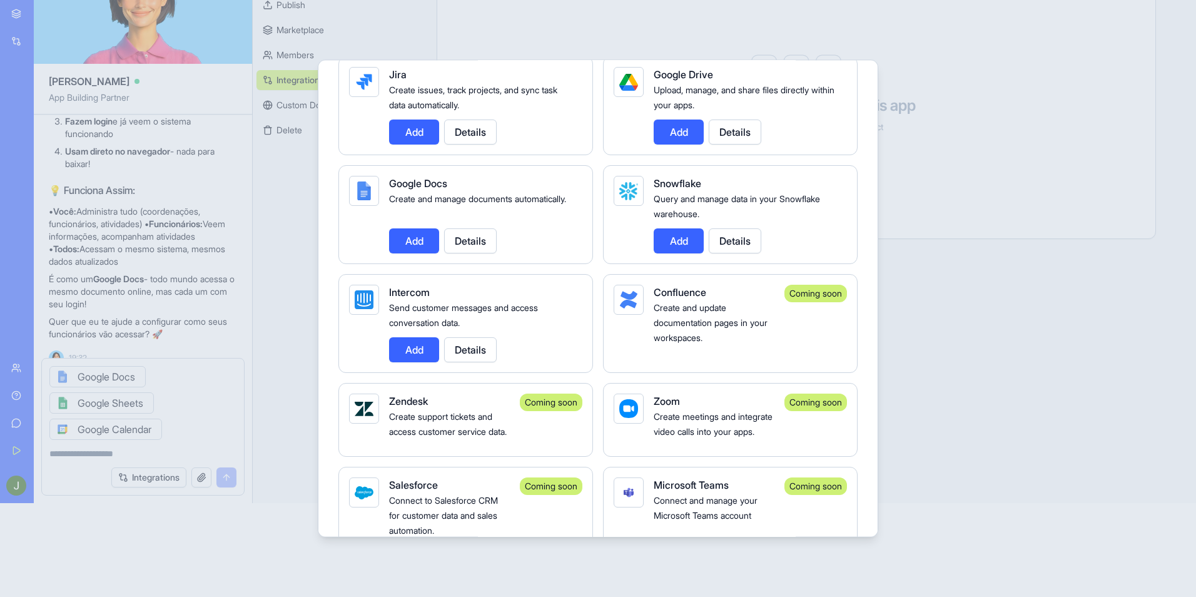
click at [301, 434] on div at bounding box center [598, 298] width 1196 height 597
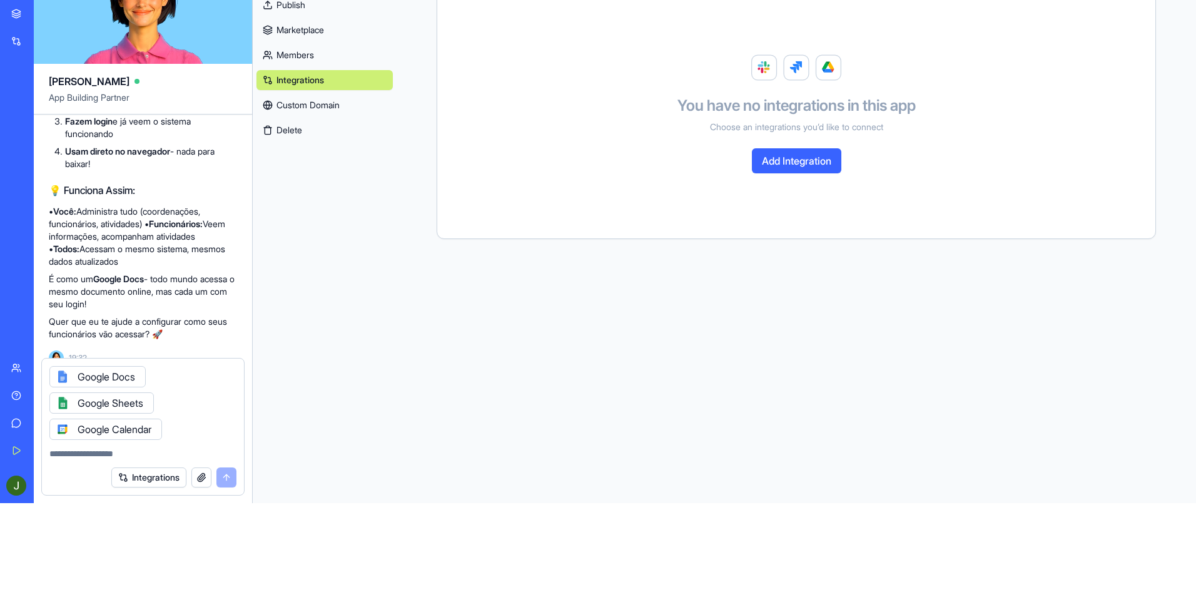
click at [109, 454] on textarea at bounding box center [142, 453] width 187 height 13
type textarea "*******"
click at [225, 478] on button "submit" at bounding box center [226, 477] width 20 height 20
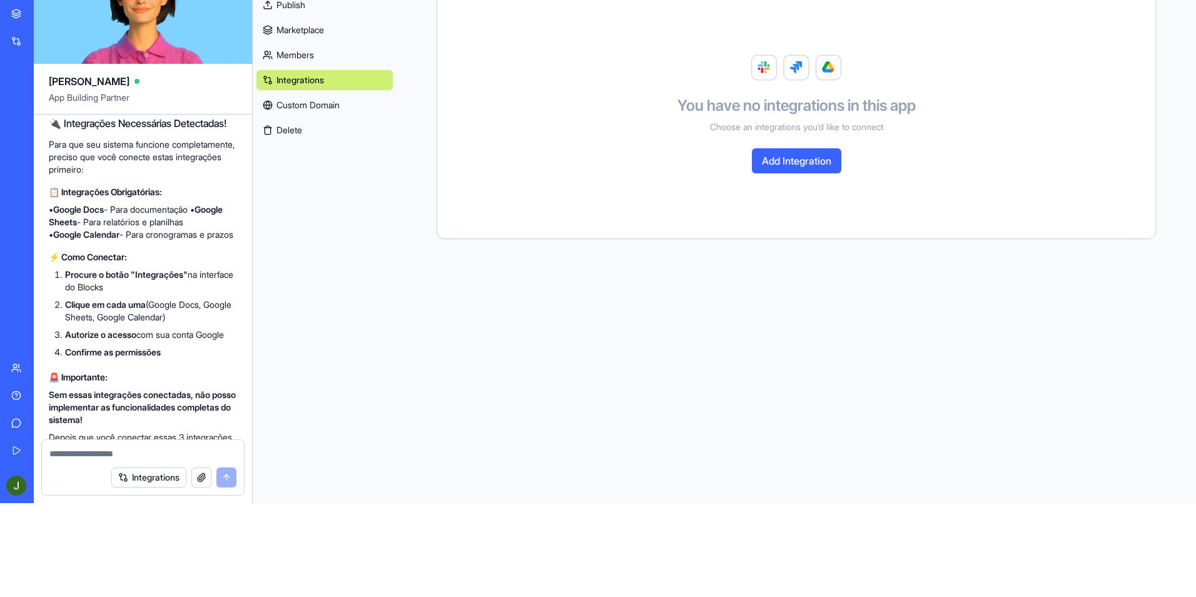
scroll to position [1975, 0]
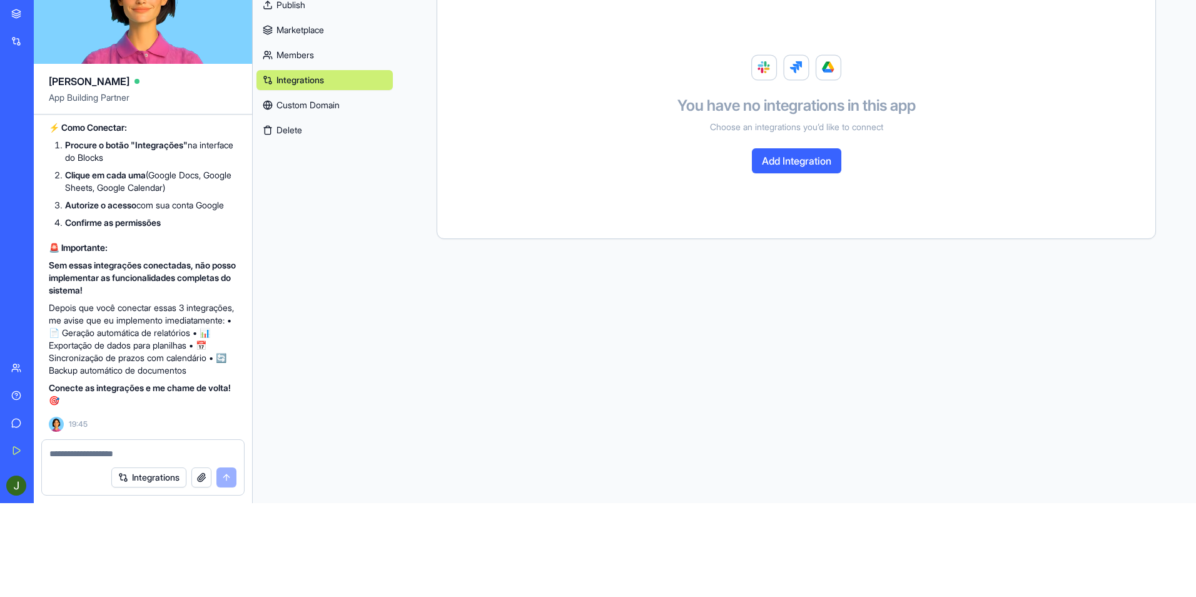
click at [788, 161] on button "Add Integration" at bounding box center [796, 160] width 89 height 25
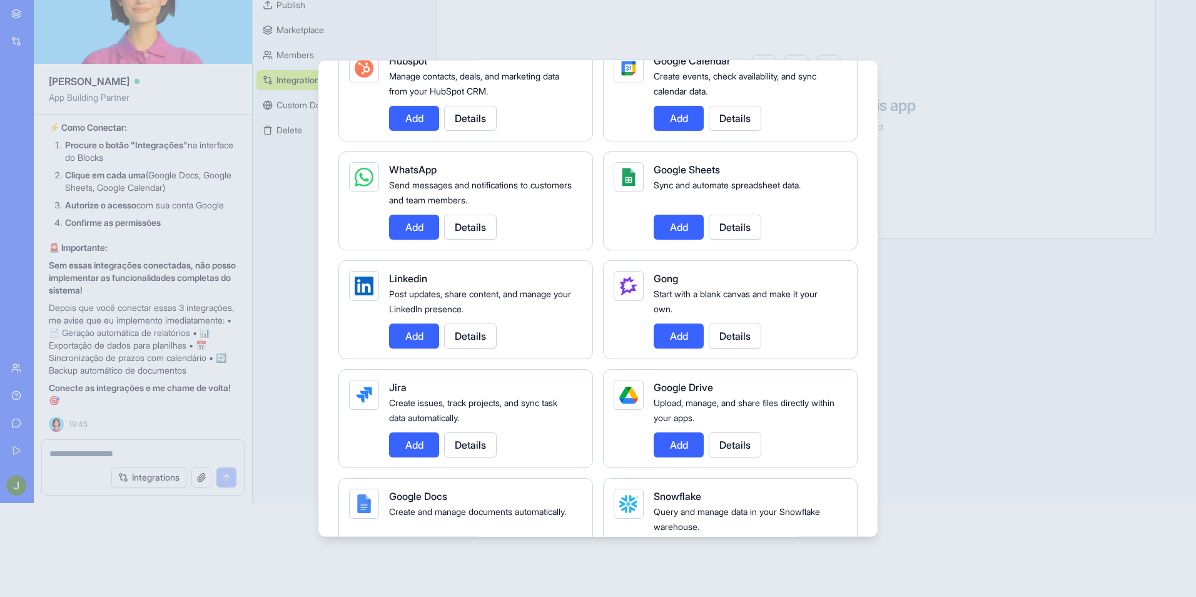
scroll to position [876, 0]
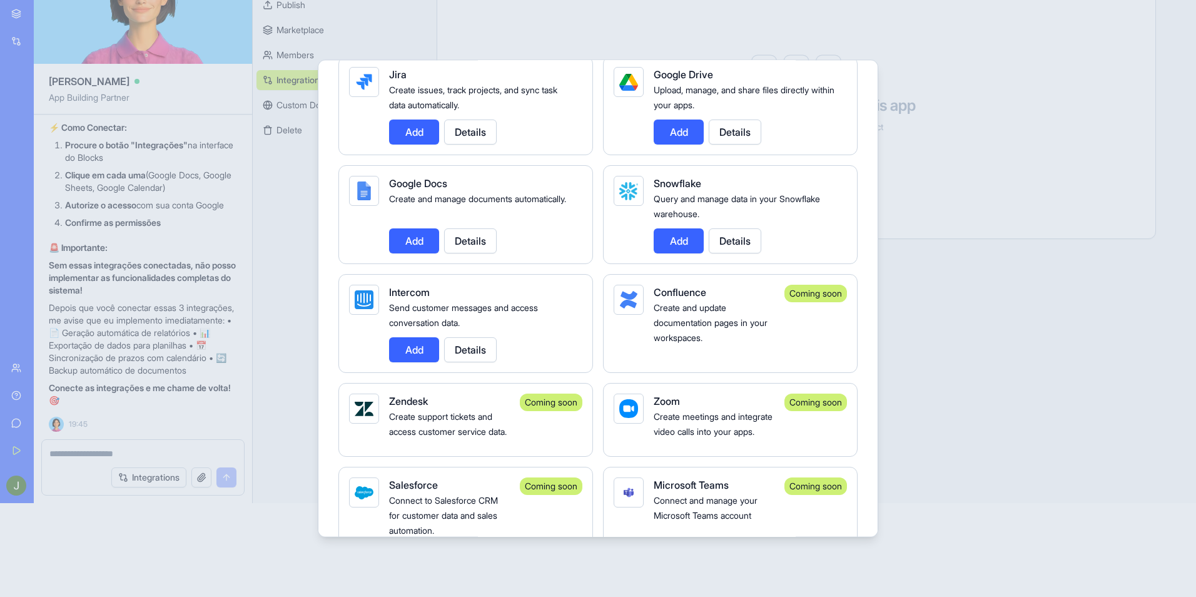
click at [414, 238] on button "Add" at bounding box center [414, 240] width 50 height 25
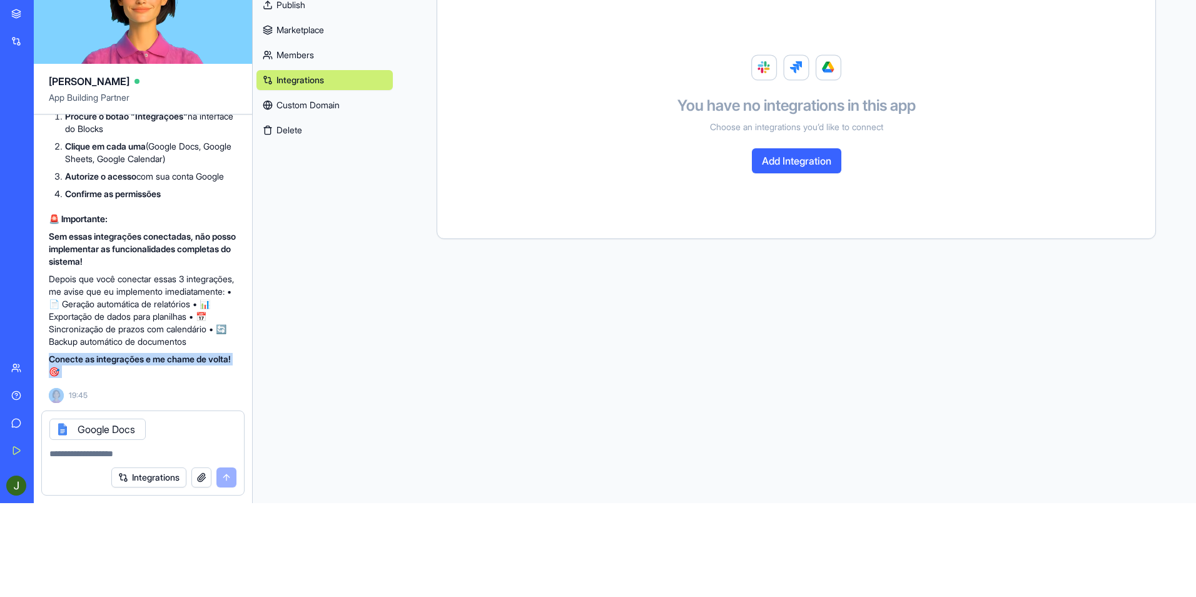
scroll to position [2004, 0]
drag, startPoint x: 49, startPoint y: 389, endPoint x: 83, endPoint y: 370, distance: 39.5
click at [83, 370] on p "Conecte as integrações e me chame de volta! 🎯" at bounding box center [143, 365] width 188 height 25
copy p "Conecte as integrações e me chame de volta! 🎯"
click at [96, 449] on textarea at bounding box center [142, 453] width 187 height 13
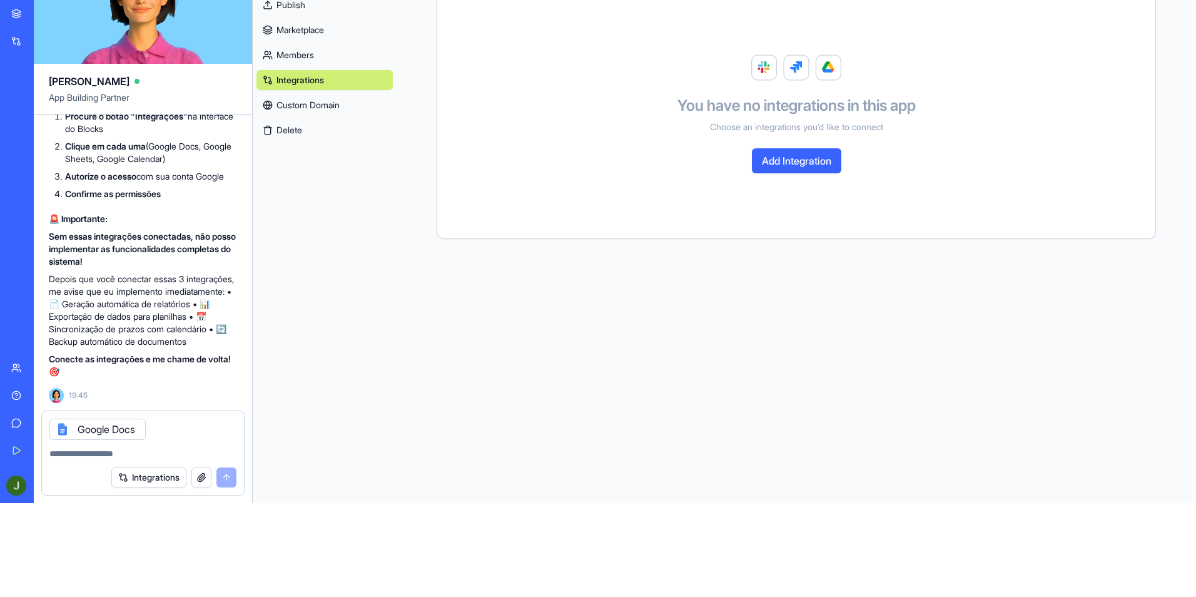
click at [89, 452] on textarea at bounding box center [142, 453] width 187 height 13
type textarea "**********"
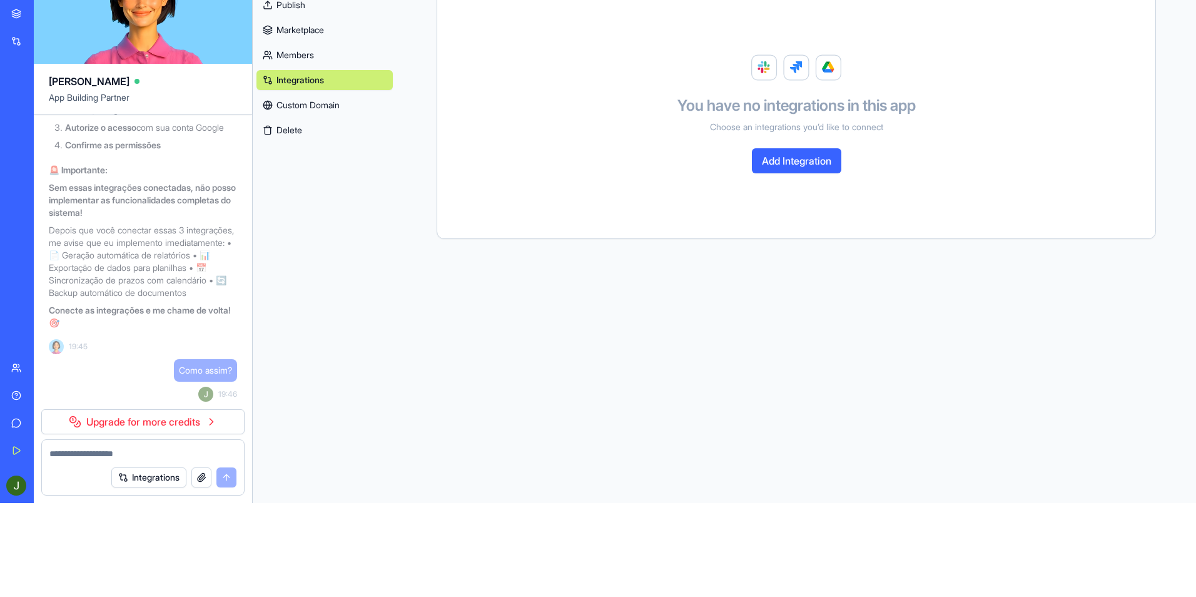
click at [399, 440] on main "App Integrations You have no integrations in this app Choose an integrations yo…" at bounding box center [797, 222] width 800 height 562
click at [377, 420] on div "Settings General Publish Marketplace Members Integrations Custom Domain Delete" at bounding box center [325, 222] width 144 height 562
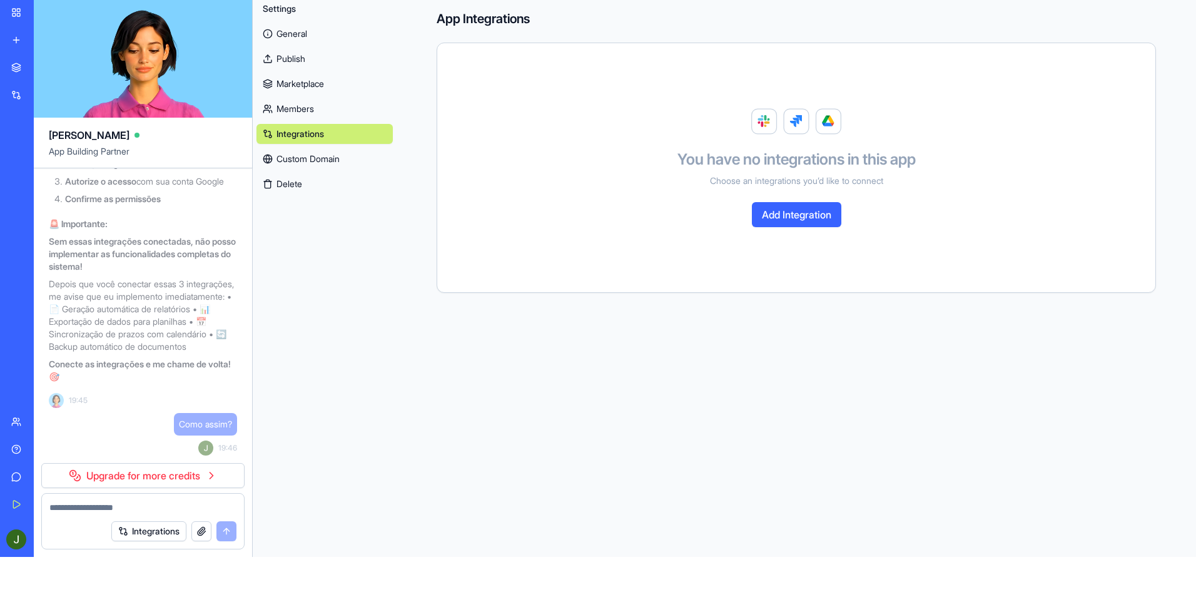
scroll to position [0, 0]
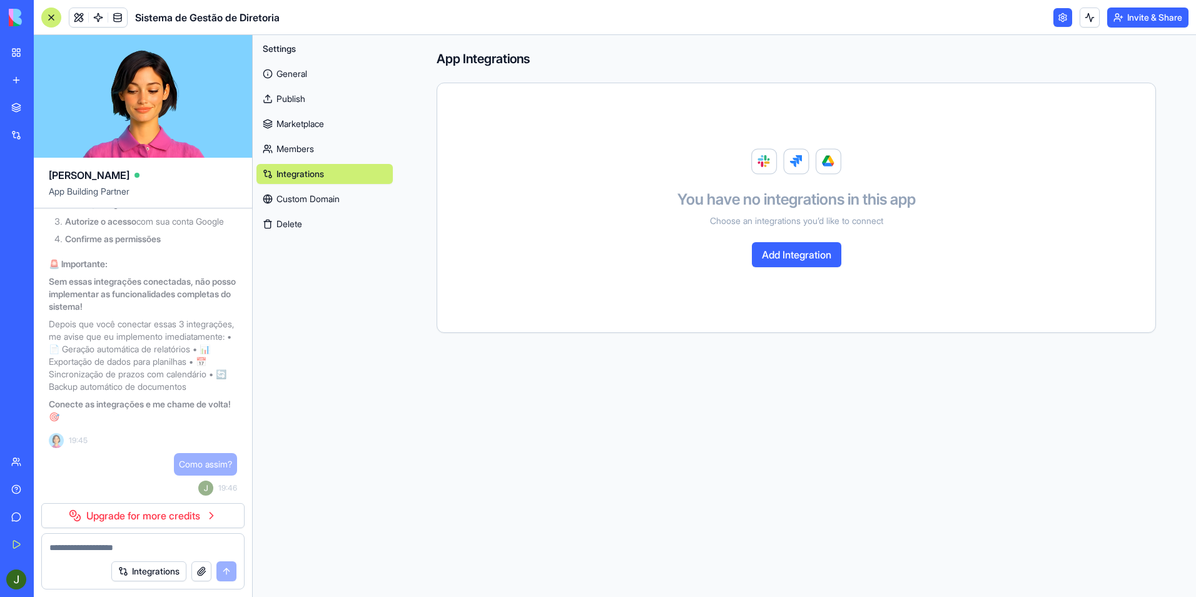
click at [284, 146] on link "Members" at bounding box center [325, 149] width 136 height 20
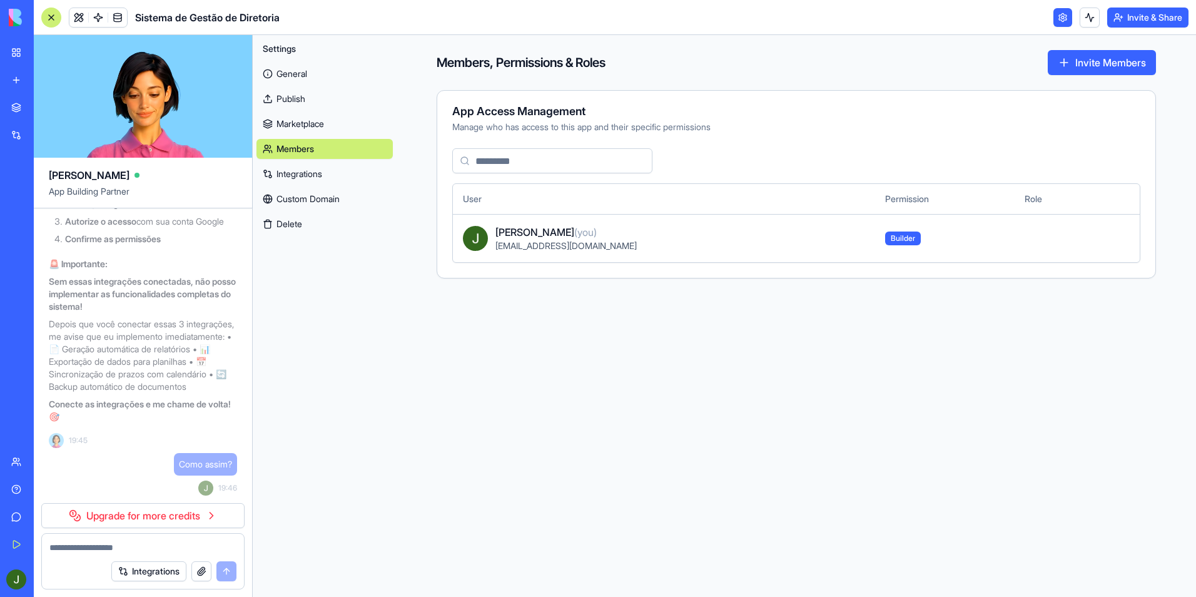
click at [293, 121] on link "Marketplace" at bounding box center [325, 124] width 136 height 20
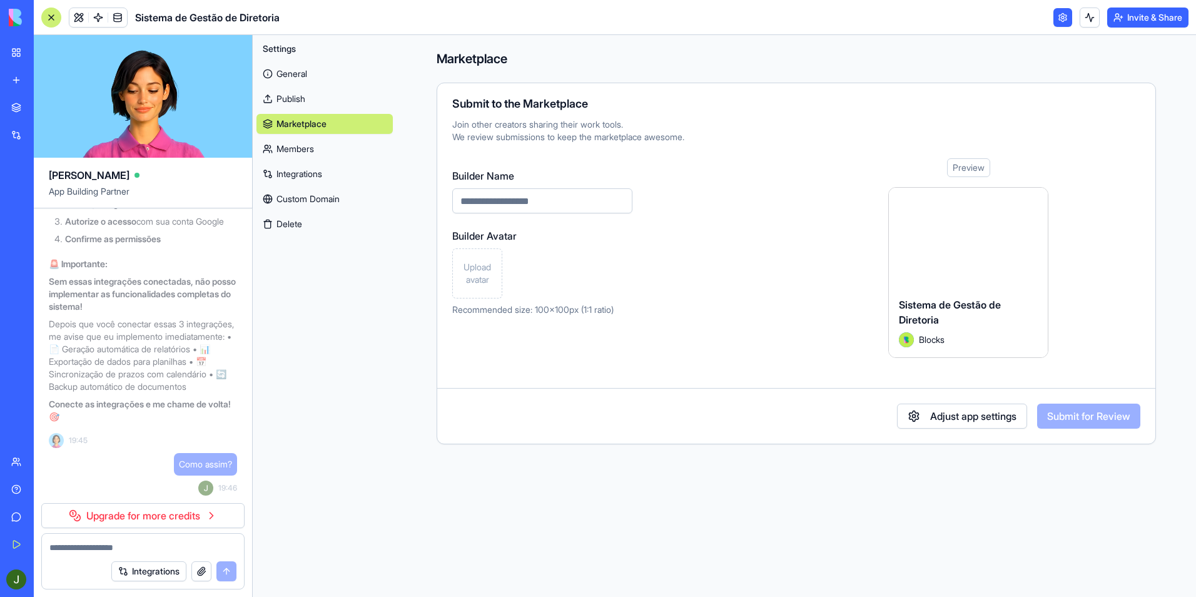
click at [982, 244] on div at bounding box center [968, 237] width 159 height 99
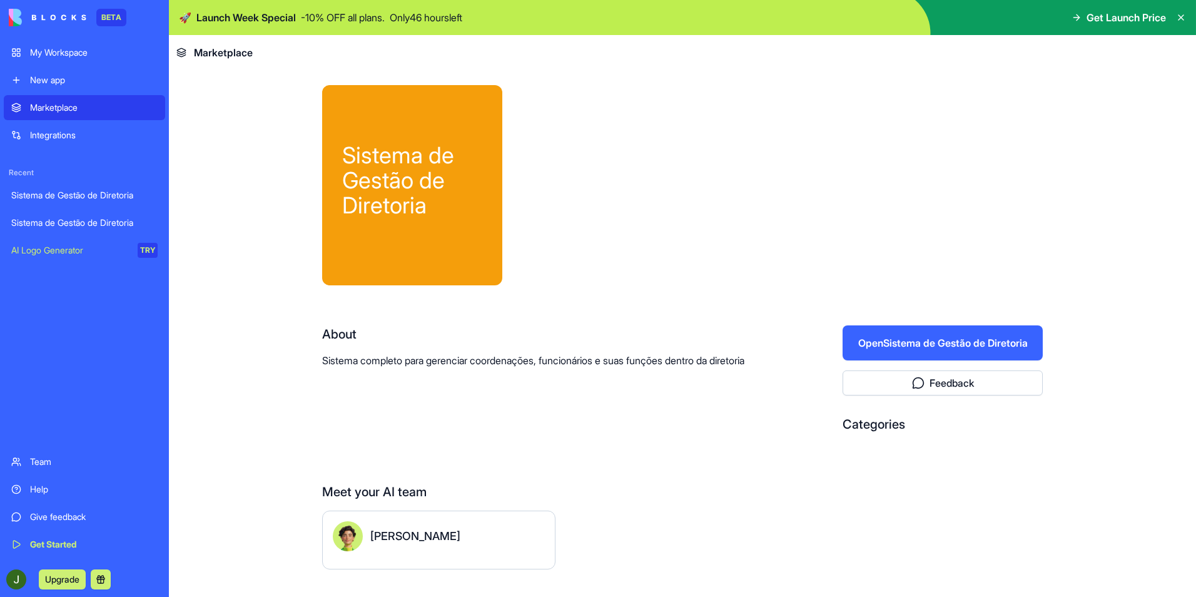
click at [934, 346] on button "Open Sistema de Gestão de Diretoria" at bounding box center [943, 342] width 200 height 35
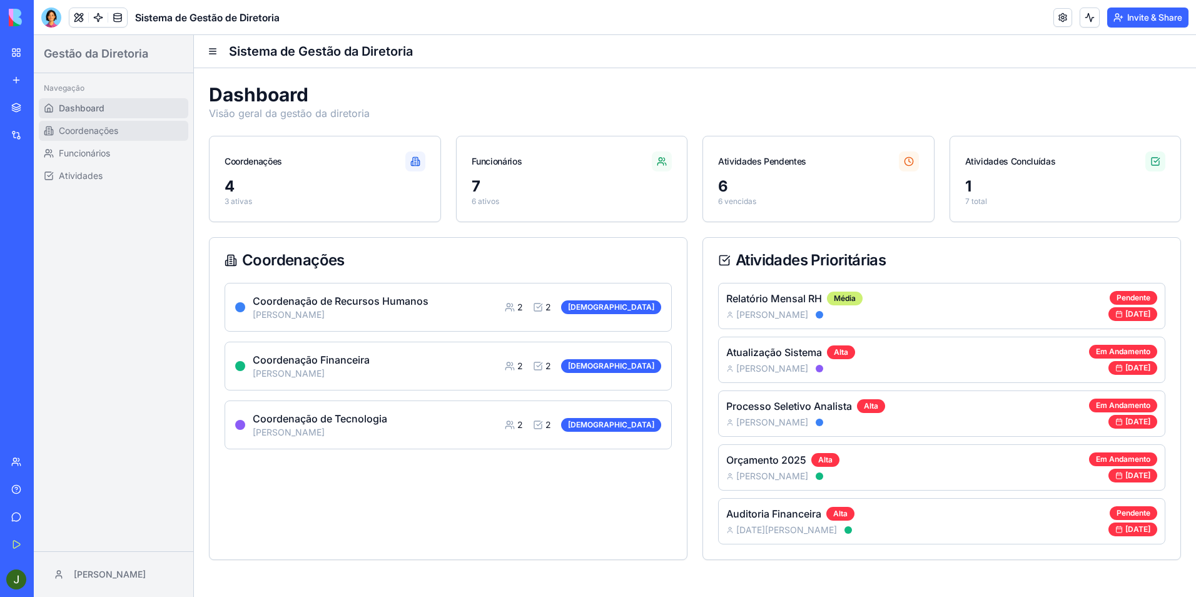
click at [110, 133] on span "Coordenações" at bounding box center [88, 131] width 59 height 13
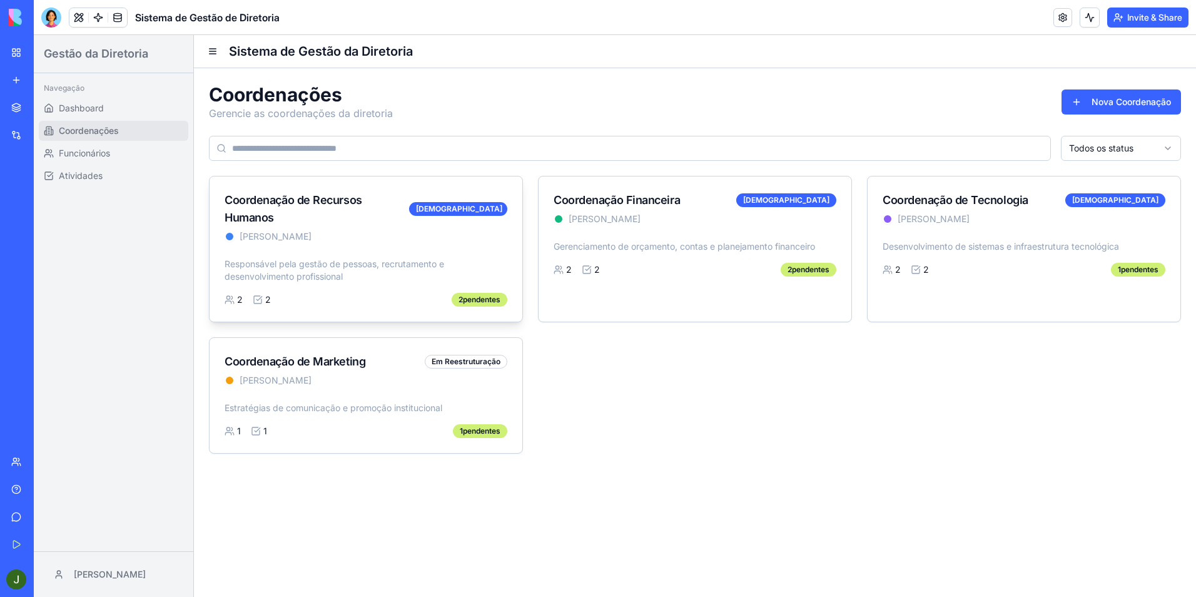
click at [277, 204] on div "Coordenação de Recursos Humanos" at bounding box center [317, 208] width 185 height 35
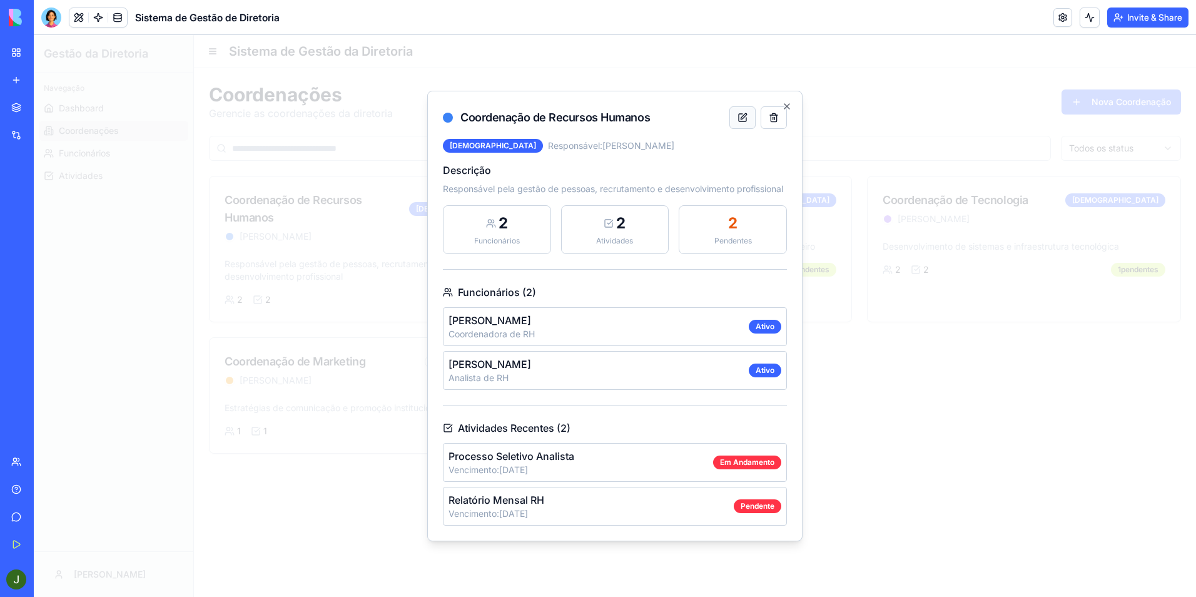
click at [741, 111] on button at bounding box center [743, 117] width 26 height 23
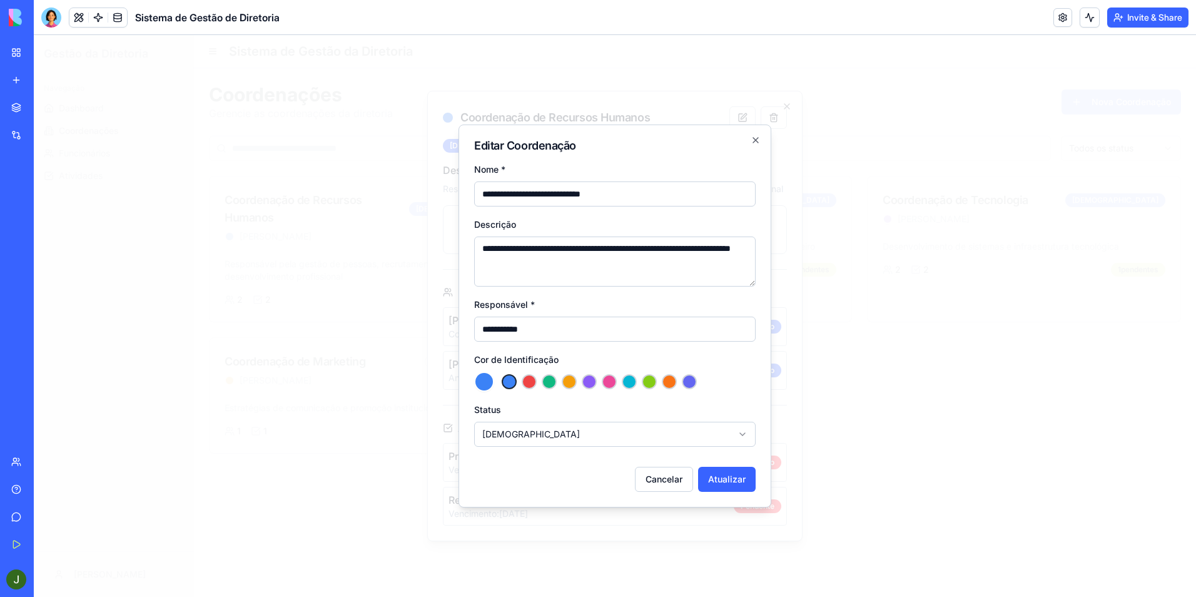
click at [654, 188] on input "**********" at bounding box center [615, 193] width 282 height 25
click at [652, 198] on input "**********" at bounding box center [615, 193] width 282 height 25
type input "**********"
click at [718, 477] on button "Atualizar" at bounding box center [727, 479] width 58 height 25
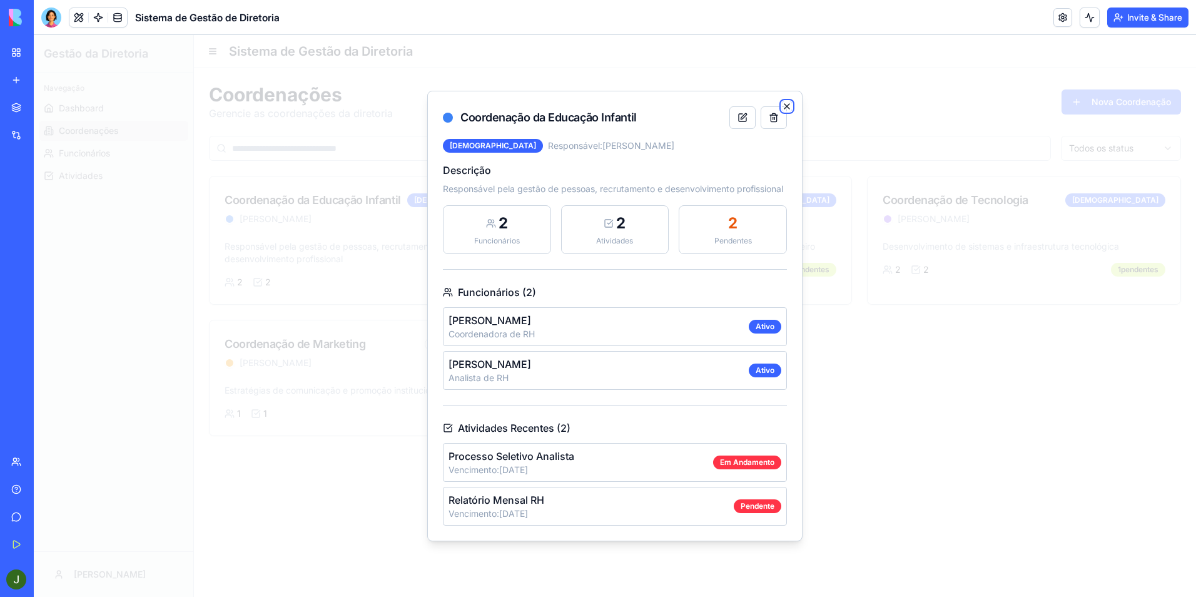
click at [788, 101] on icon "button" at bounding box center [787, 106] width 10 height 10
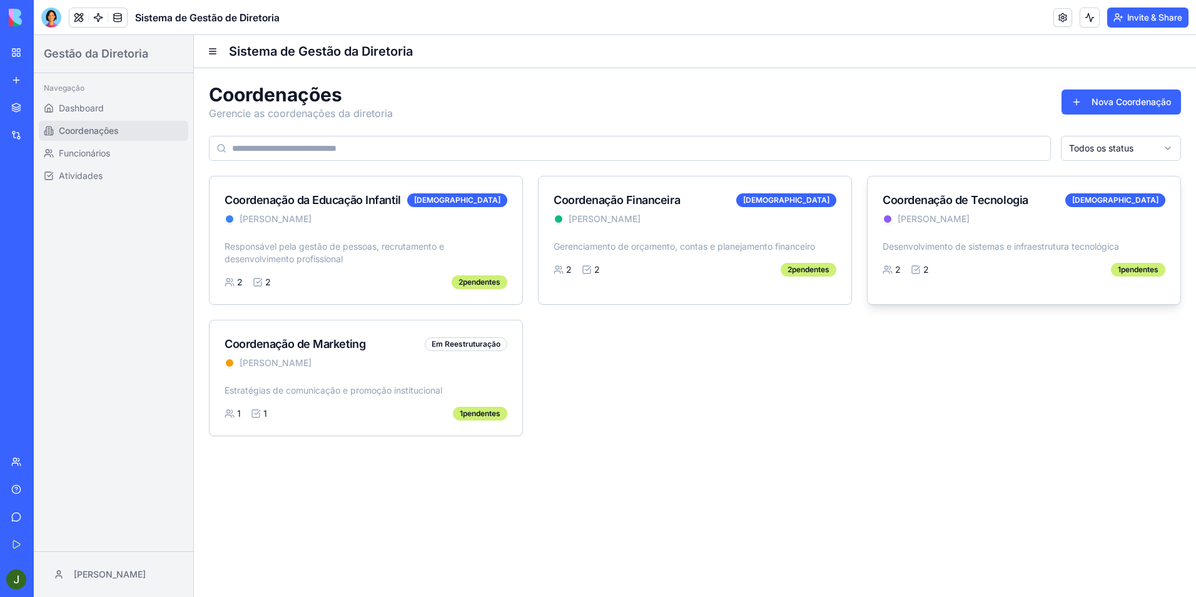
click at [955, 228] on div "Coordenação de Tecnologia Ativa Ana Costa" at bounding box center [1024, 208] width 313 height 64
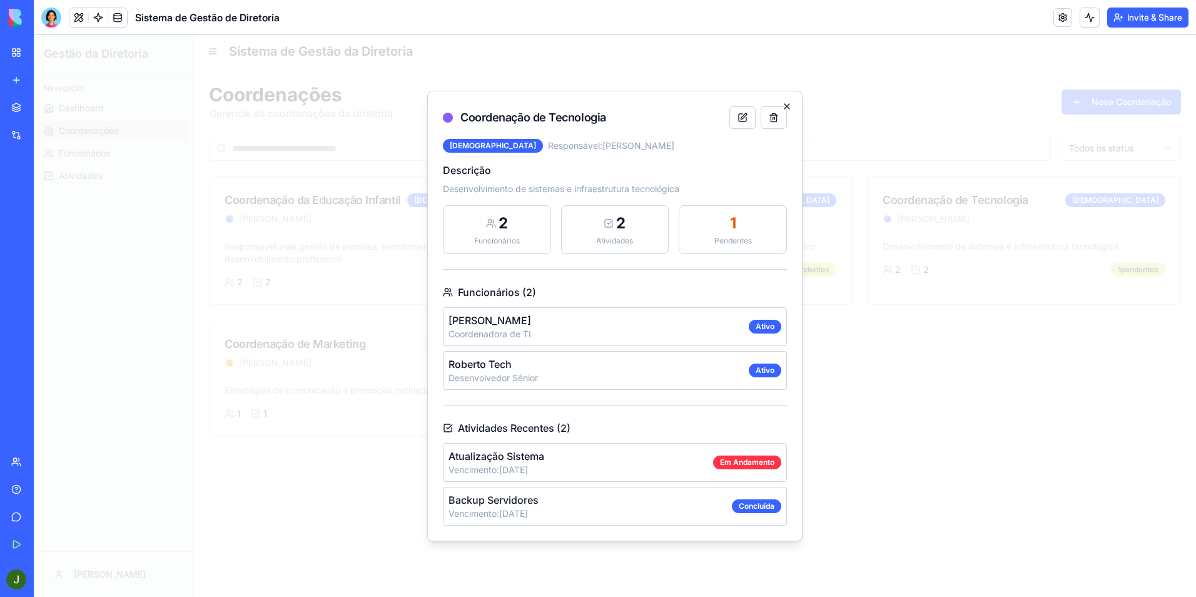
click at [791, 107] on icon "button" at bounding box center [787, 106] width 10 height 10
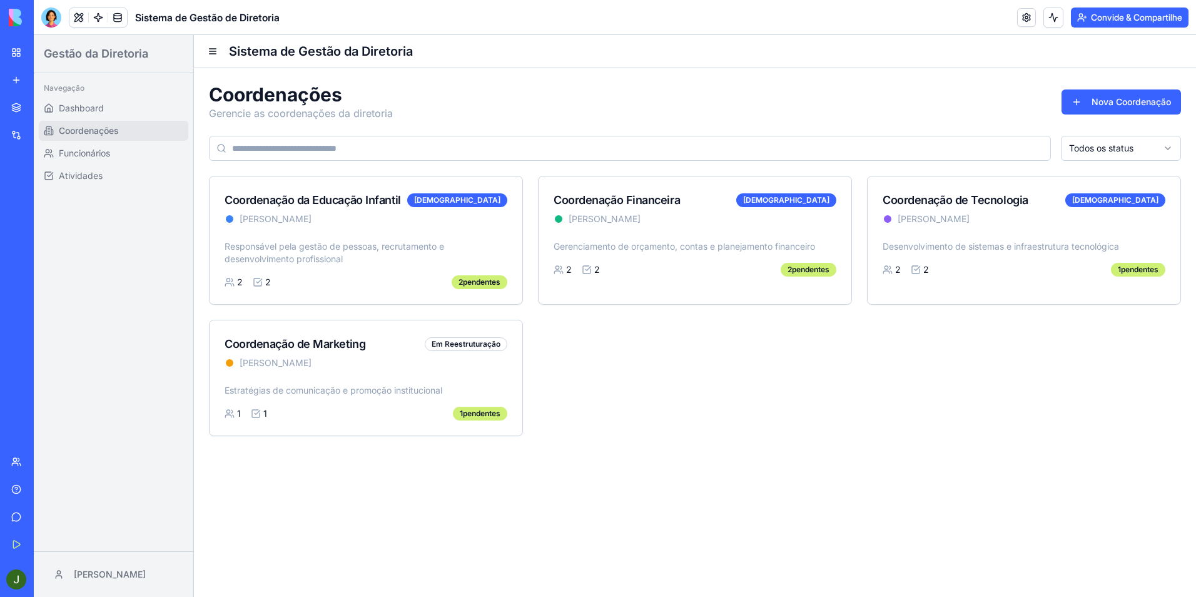
click at [46, 546] on div "Começar" at bounding box center [38, 544] width 16 height 13
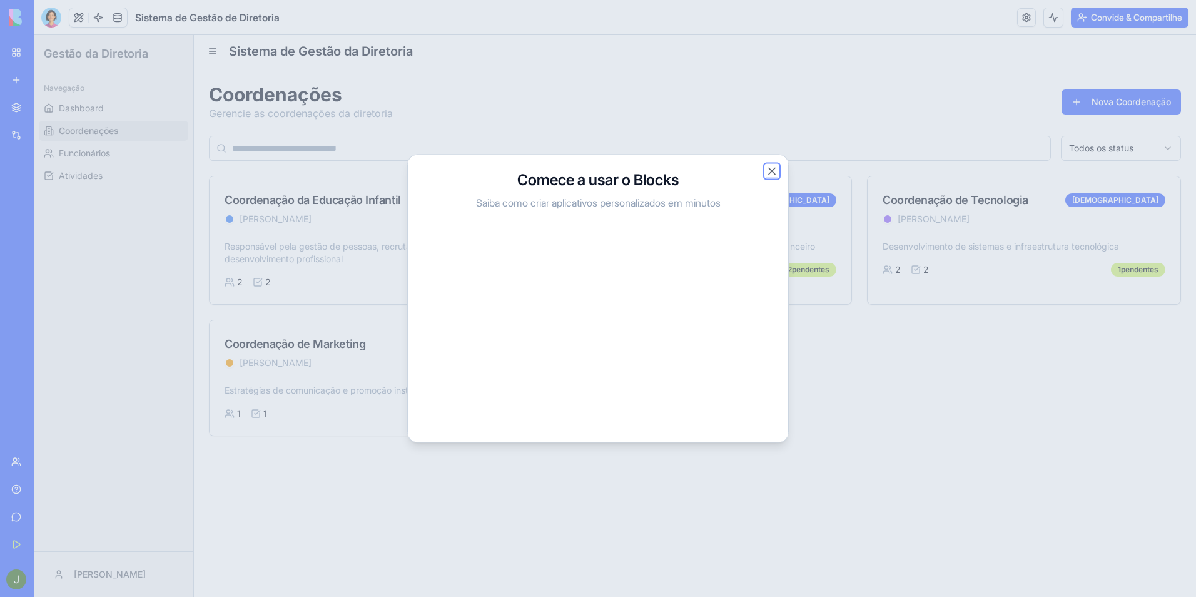
click at [766, 172] on button "Fechar" at bounding box center [772, 171] width 13 height 13
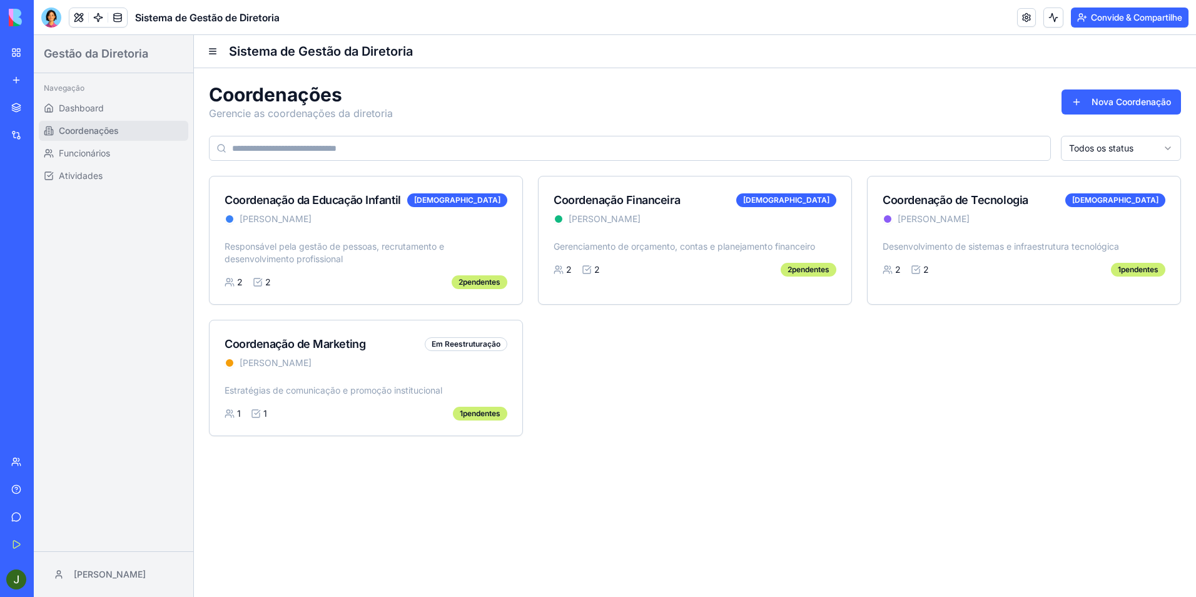
click at [11, 247] on div "Gerador de logotipo AI" at bounding box center [11, 250] width 0 height 13
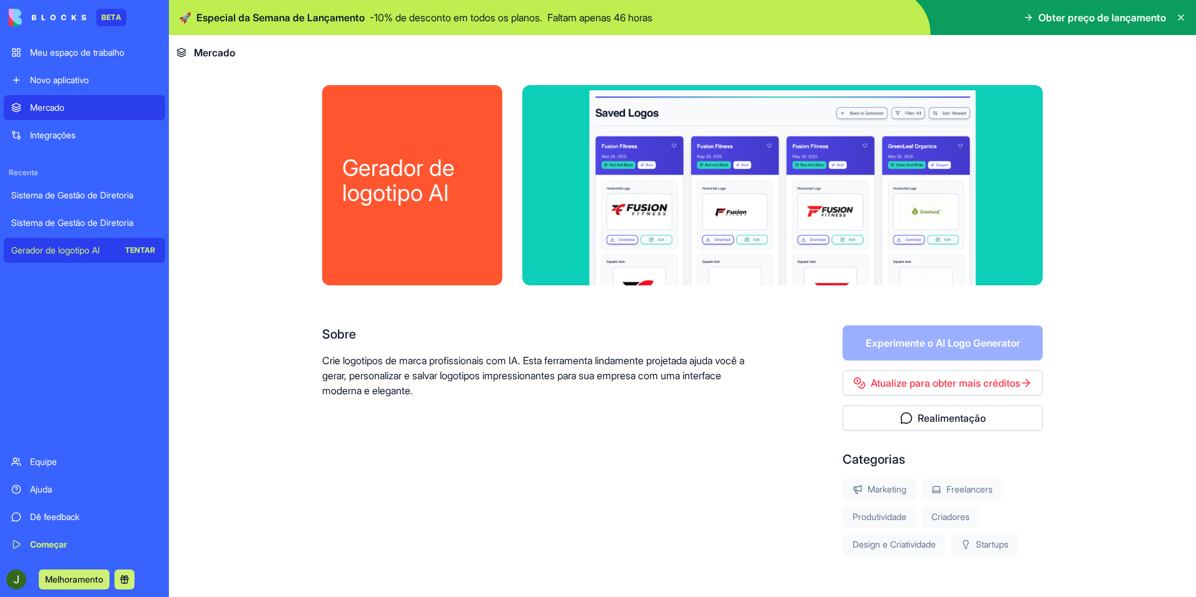
click at [275, 19] on span "Especial da Semana de Lançamento" at bounding box center [280, 17] width 168 height 15
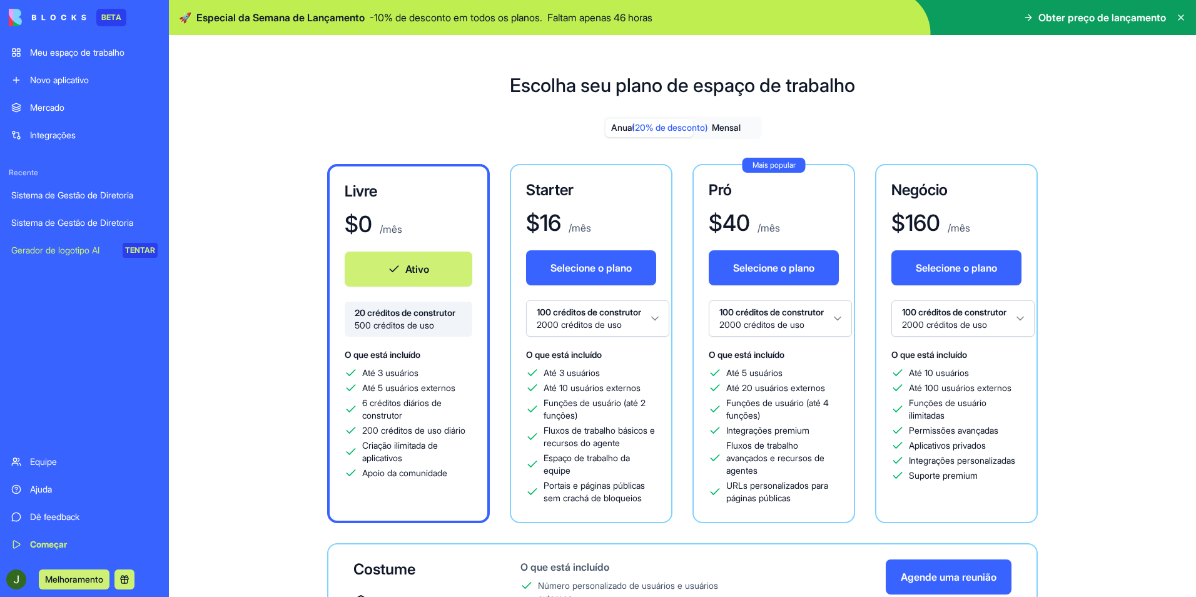
click at [54, 107] on div "Mercado" at bounding box center [94, 107] width 128 height 13
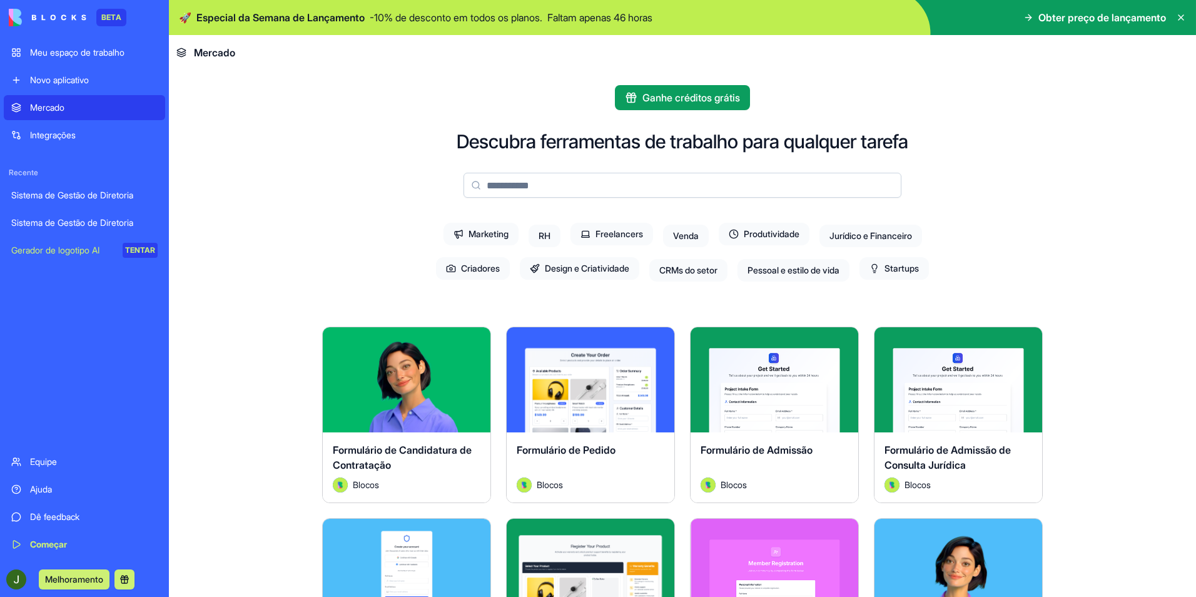
click at [666, 99] on span "Ganhe créditos grátis" at bounding box center [692, 97] width 98 height 15
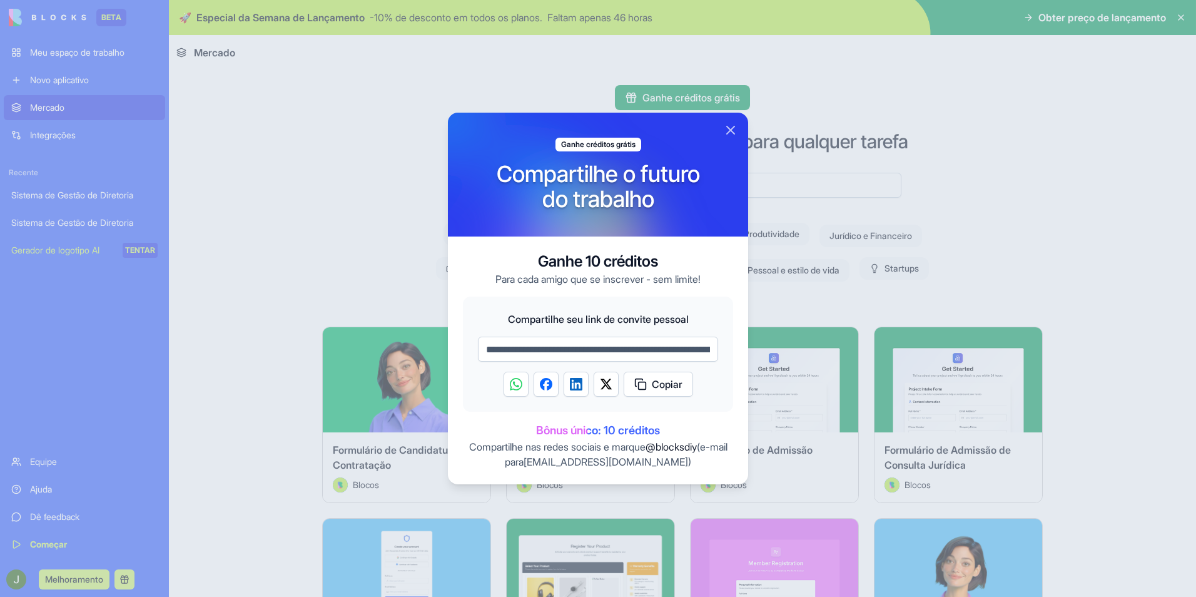
click at [409, 133] on div at bounding box center [598, 298] width 1196 height 597
